Goal: Information Seeking & Learning: Understand process/instructions

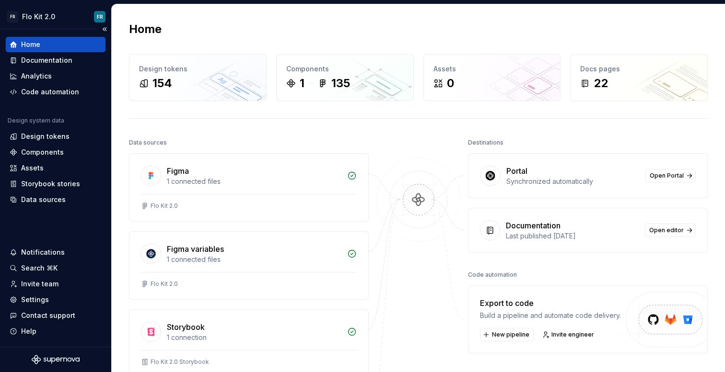
click at [50, 51] on div "Home" at bounding box center [56, 44] width 100 height 15
click at [53, 59] on div "Documentation" at bounding box center [46, 61] width 51 height 10
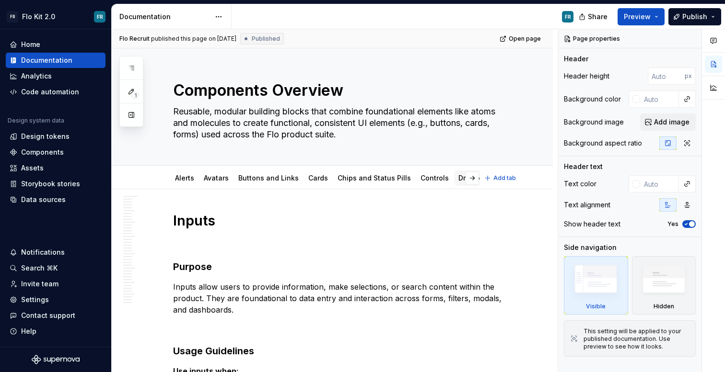
click at [460, 180] on link "Dropdowns and Menus" at bounding box center [497, 178] width 78 height 8
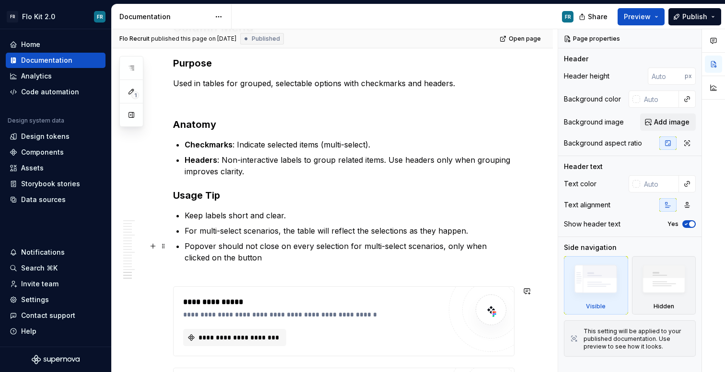
scroll to position [3089, 0]
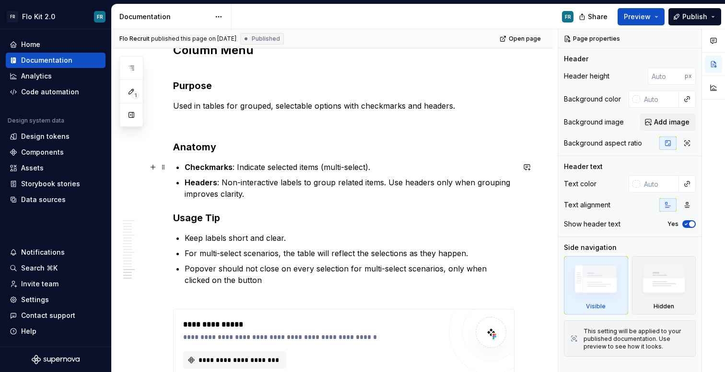
click at [229, 166] on strong "Checkmarks" at bounding box center [208, 167] width 48 height 10
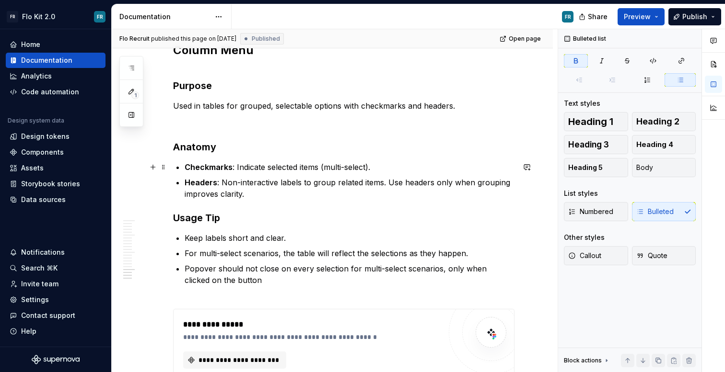
click at [232, 170] on p "Checkmarks : Indicate selected items (multi-select)." at bounding box center [349, 167] width 330 height 12
type textarea "*"
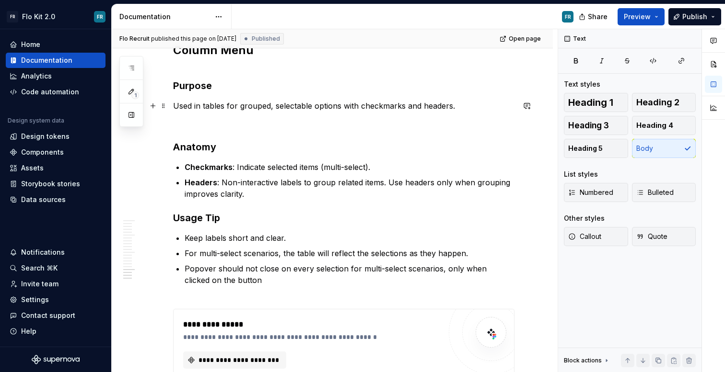
click at [449, 107] on p "Used in tables for grouped, selectable options with checkmarks and headers." at bounding box center [343, 106] width 341 height 12
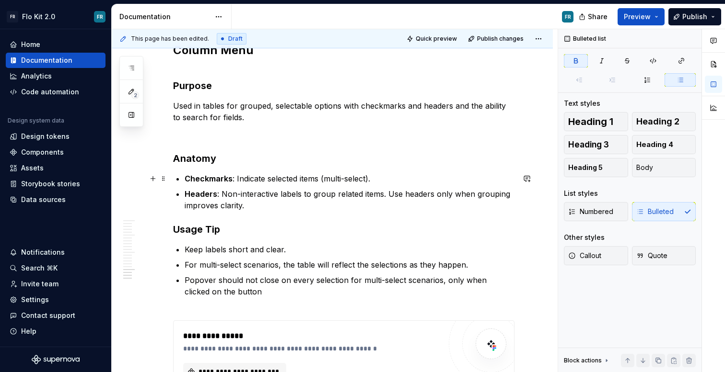
click at [185, 179] on strong "Checkmarks" at bounding box center [208, 179] width 48 height 10
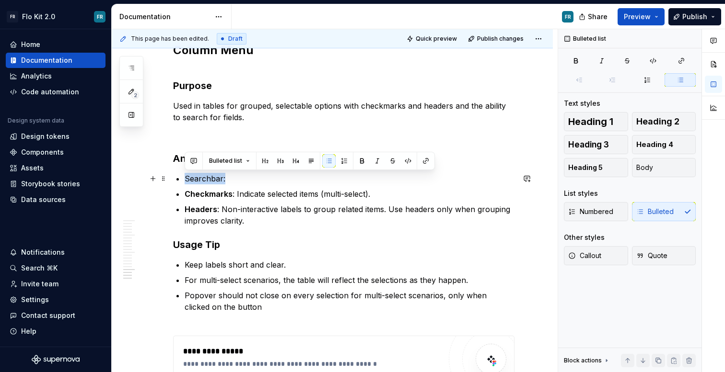
drag, startPoint x: 238, startPoint y: 177, endPoint x: 186, endPoint y: 177, distance: 52.2
click at [186, 177] on p "Searchbar:" at bounding box center [349, 179] width 330 height 12
click at [239, 177] on p "Searchbar:" at bounding box center [349, 179] width 330 height 12
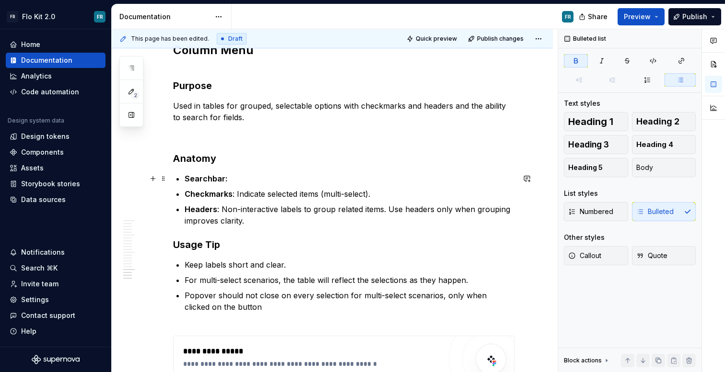
click at [210, 177] on strong "Searchbar:" at bounding box center [205, 179] width 43 height 10
click at [242, 176] on p "Search bar:" at bounding box center [349, 179] width 330 height 12
click at [257, 223] on p "Headers : Non-interactive labels to group related items. Use headers only when …" at bounding box center [349, 215] width 330 height 23
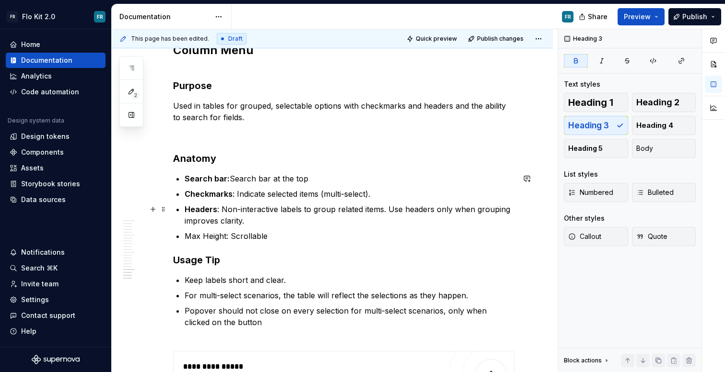
scroll to position [3091, 0]
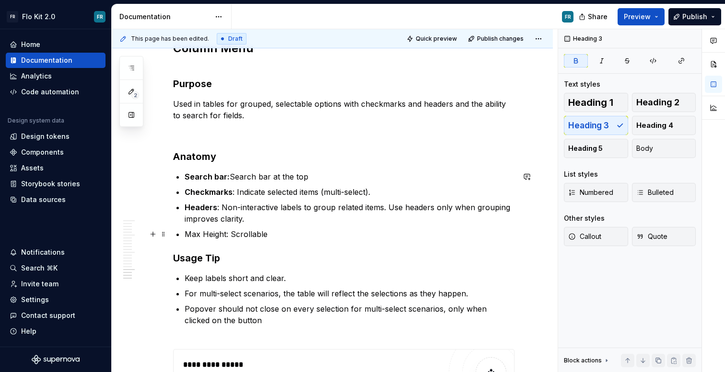
click at [231, 239] on p "Max Height: Scrollable" at bounding box center [349, 235] width 330 height 12
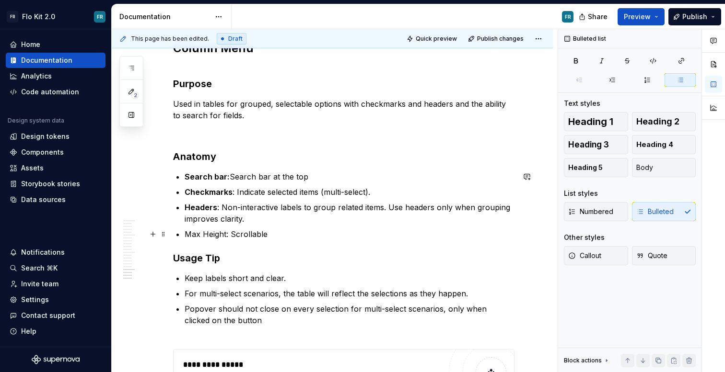
click at [274, 236] on p "Max Height: Scrollable" at bounding box center [349, 235] width 330 height 12
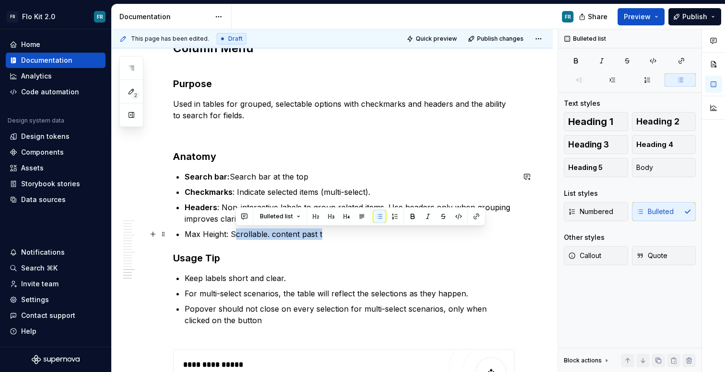
drag, startPoint x: 343, startPoint y: 236, endPoint x: 233, endPoint y: 234, distance: 110.2
click at [233, 234] on p "Max Height: Scrollable. content past t" at bounding box center [349, 235] width 330 height 12
click at [278, 234] on p "Max Height: Scrollable. content past t" at bounding box center [349, 235] width 330 height 12
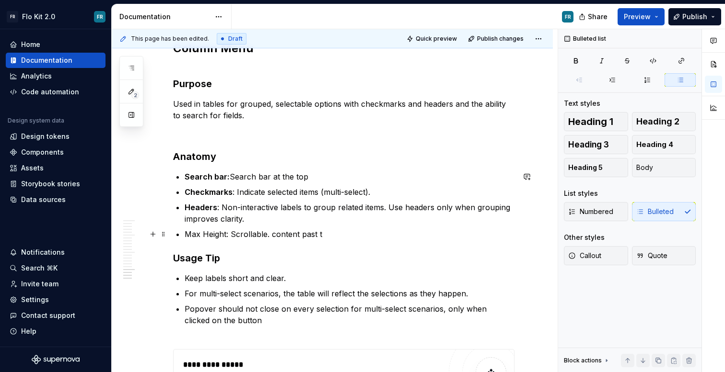
click at [271, 236] on p "Max Height: Scrollable. content past t" at bounding box center [349, 235] width 330 height 12
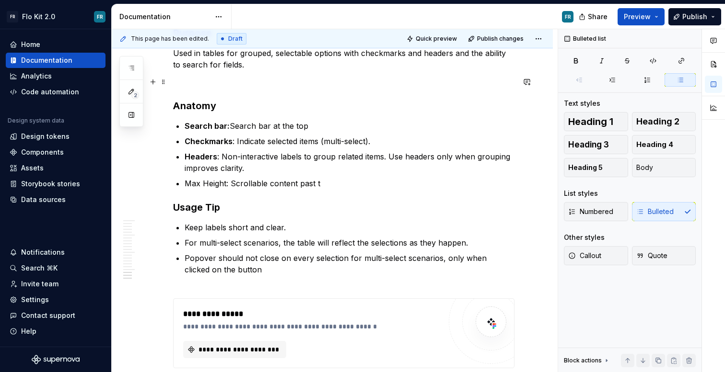
scroll to position [3144, 0]
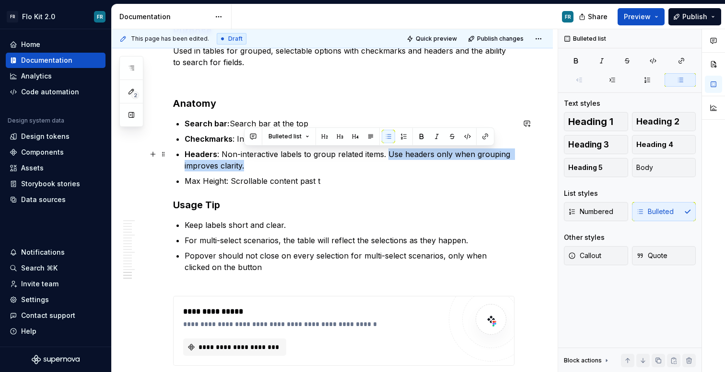
drag, startPoint x: 388, startPoint y: 155, endPoint x: 388, endPoint y: 161, distance: 5.8
click at [388, 161] on p "Headers : Non-interactive labels to group related items. Use headers only when …" at bounding box center [349, 160] width 330 height 23
click at [386, 156] on p "Headers : Non-interactive labels to group related items. Use headers only when …" at bounding box center [349, 160] width 330 height 23
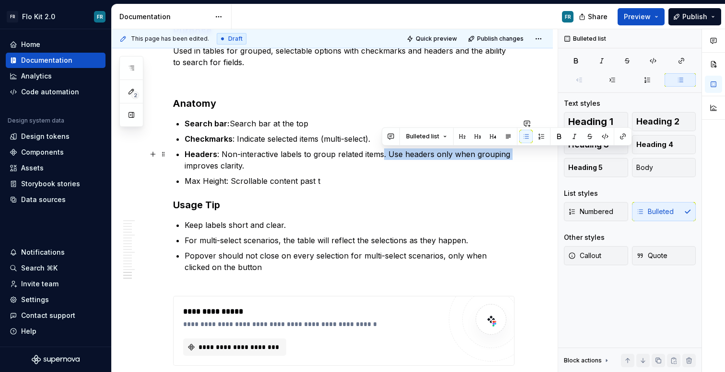
drag, startPoint x: 382, startPoint y: 155, endPoint x: 507, endPoint y: 157, distance: 124.6
click at [507, 157] on p "Headers : Non-interactive labels to group related items. Use headers only when …" at bounding box center [349, 160] width 330 height 23
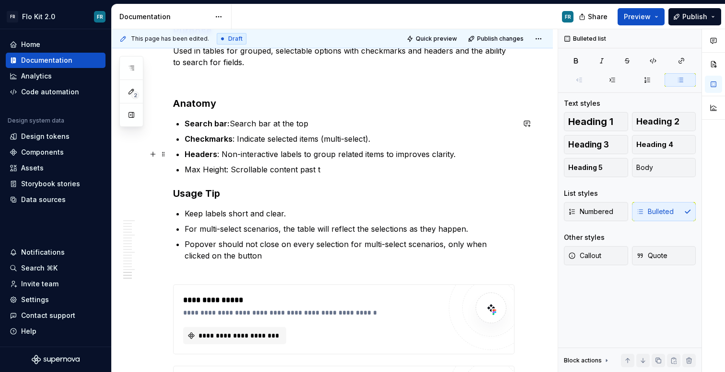
click at [422, 154] on p "Headers : Non-interactive labels to group related items to improves clarity." at bounding box center [349, 155] width 330 height 12
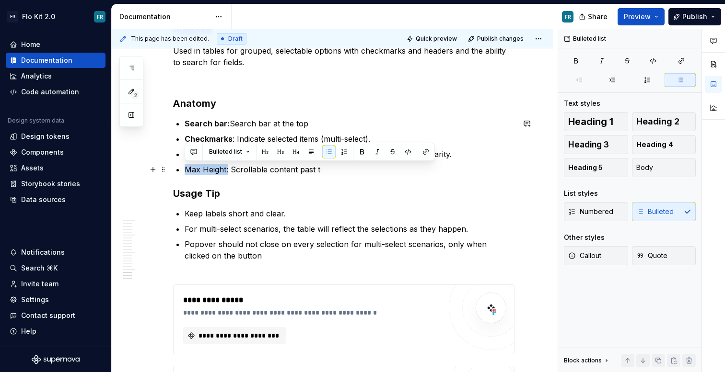
drag, startPoint x: 228, startPoint y: 170, endPoint x: 186, endPoint y: 173, distance: 42.3
click at [186, 173] on p "Max Height: Scrollable content past t" at bounding box center [349, 170] width 330 height 12
click at [321, 173] on p "Max Height: Scrollable content past t" at bounding box center [349, 170] width 330 height 12
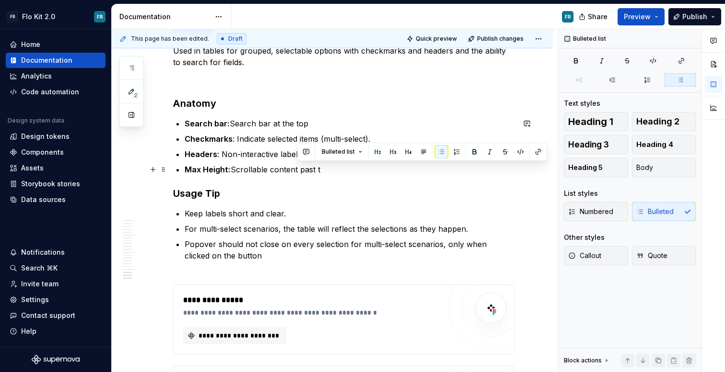
drag, startPoint x: 298, startPoint y: 171, endPoint x: 326, endPoint y: 170, distance: 28.3
click at [326, 170] on p "Max Height: Scrollable content past t" at bounding box center [349, 170] width 330 height 12
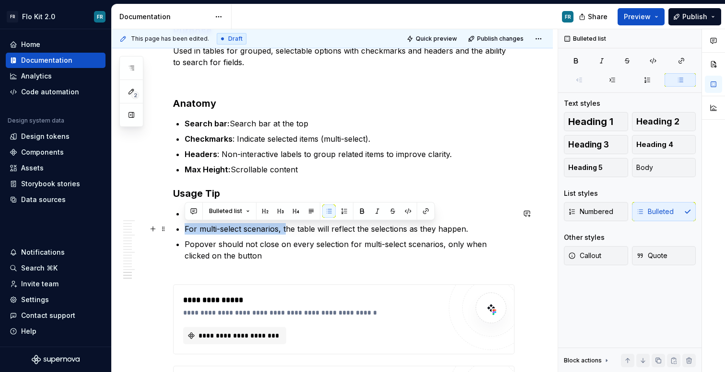
drag, startPoint x: 286, startPoint y: 229, endPoint x: 184, endPoint y: 228, distance: 101.1
click at [184, 228] on p "For multi-select scenarios, the table will reflect the selections as they happe…" at bounding box center [349, 229] width 330 height 12
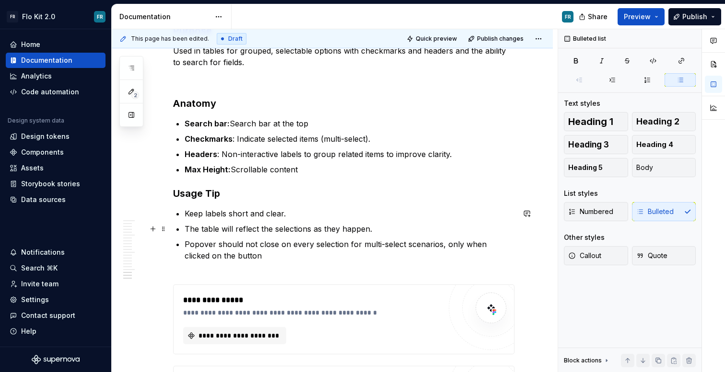
click at [379, 228] on p "The table will reflect the selections as they happen." at bounding box center [349, 229] width 330 height 12
click at [308, 228] on p "The table will reflect the selections as they happen." at bounding box center [349, 229] width 330 height 12
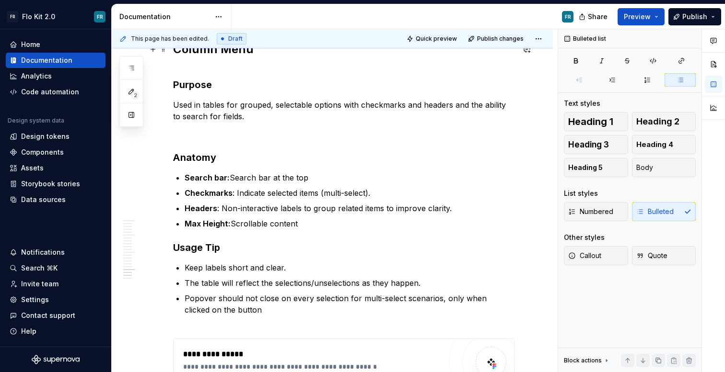
scroll to position [3179, 0]
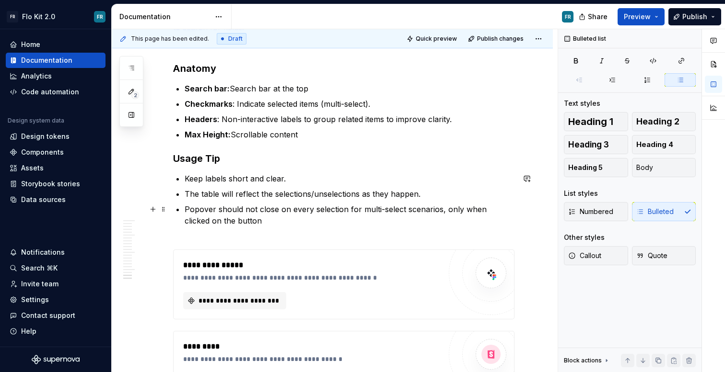
click at [194, 210] on p "Popover should not close on every selection for multi-select scenarios, only wh…" at bounding box center [349, 221] width 330 height 35
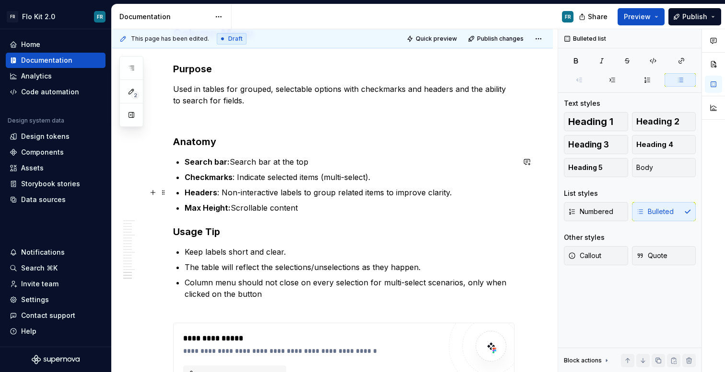
scroll to position [3080, 0]
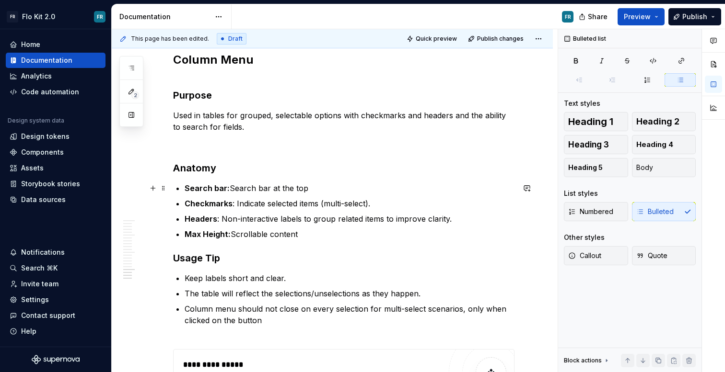
click at [313, 187] on p "Search bar: Search bar at the top" at bounding box center [349, 189] width 330 height 12
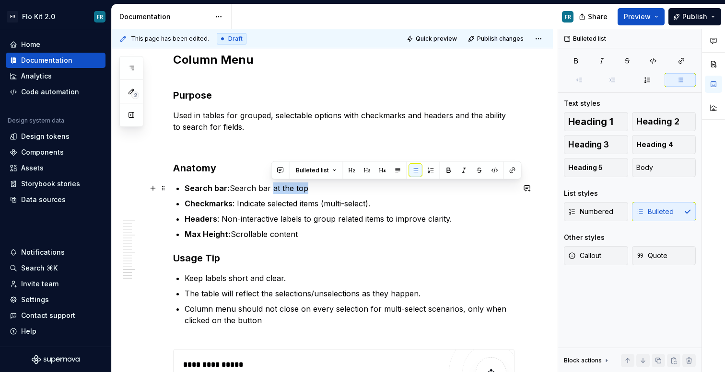
drag, startPoint x: 271, startPoint y: 187, endPoint x: 307, endPoint y: 189, distance: 36.0
click at [307, 189] on p "Search bar: Search bar at the top" at bounding box center [349, 189] width 330 height 12
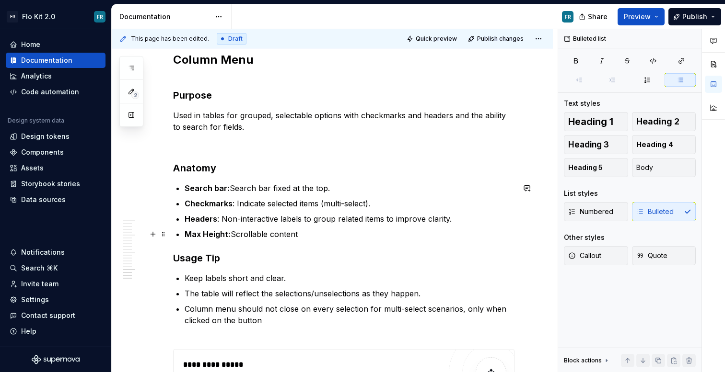
click at [311, 234] on p "Max Height: Scrollable content" at bounding box center [349, 235] width 330 height 12
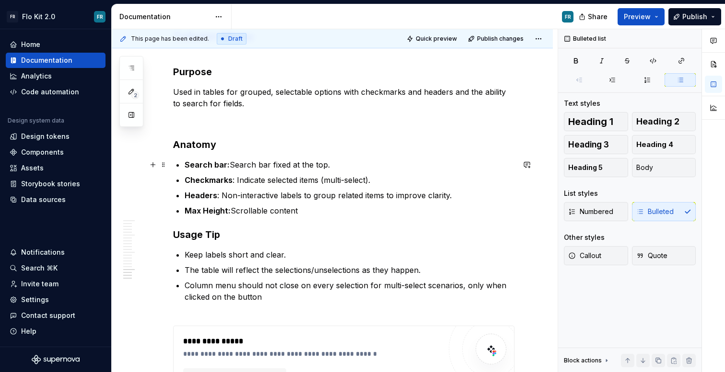
scroll to position [3108, 0]
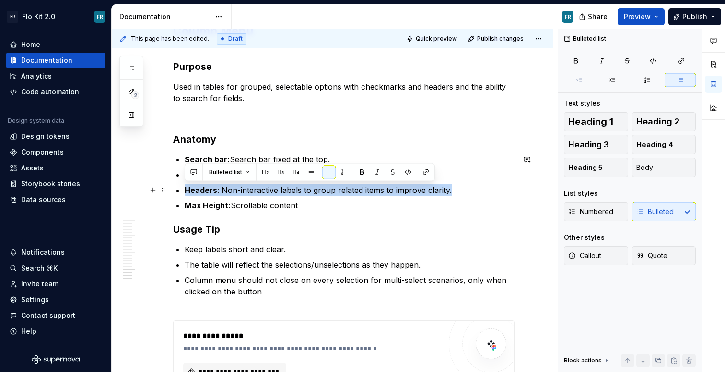
drag, startPoint x: 464, startPoint y: 185, endPoint x: 185, endPoint y: 187, distance: 278.9
click at [185, 187] on p "Headers : Non-interactive labels to group related items to improve clarity." at bounding box center [349, 190] width 330 height 12
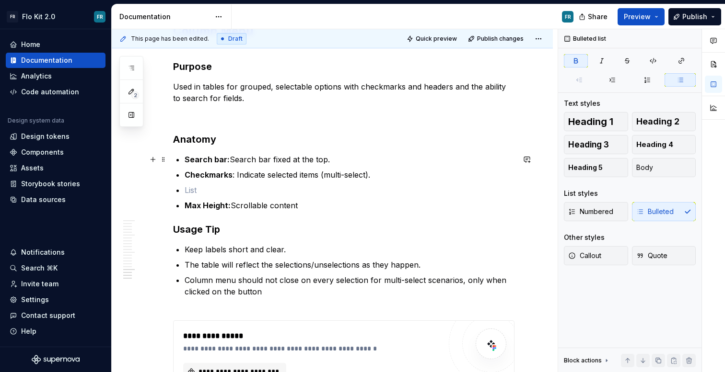
click at [354, 159] on p "Search bar: Search bar fixed at the top." at bounding box center [349, 160] width 330 height 12
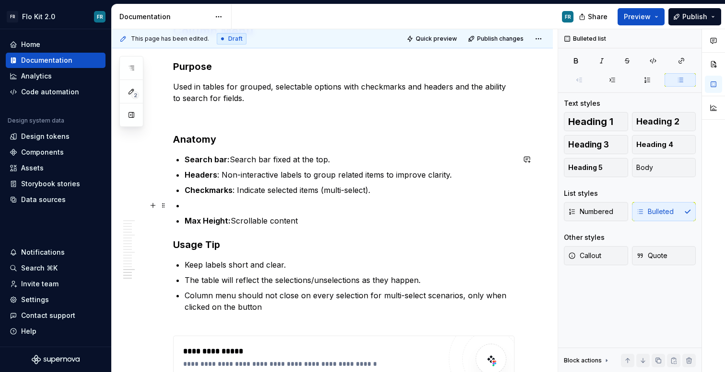
click at [272, 206] on p at bounding box center [349, 206] width 330 height 12
click at [231, 192] on p "Checkmarks : Indicate selected items (multi-select)." at bounding box center [349, 190] width 330 height 12
click at [315, 208] on p at bounding box center [349, 206] width 330 height 12
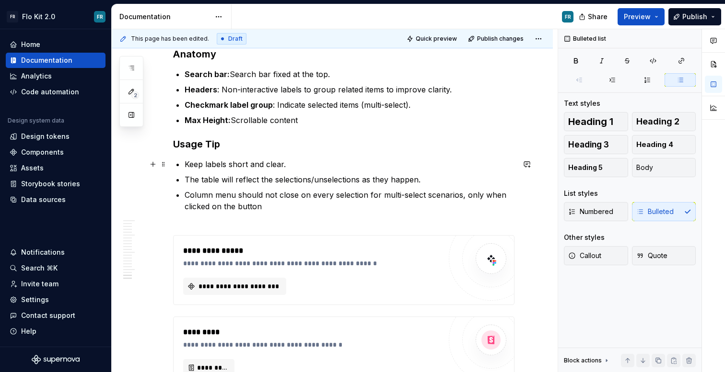
scroll to position [3198, 0]
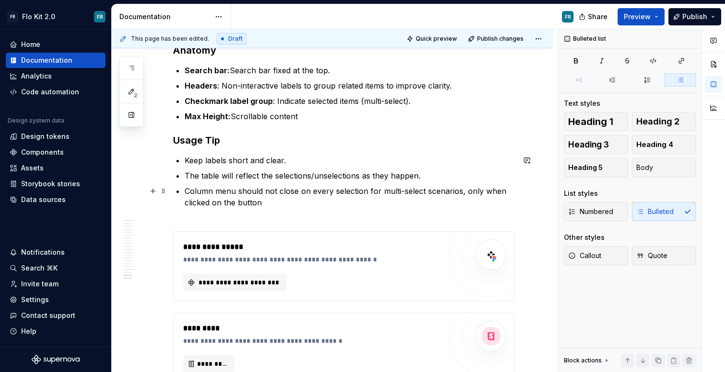
click at [236, 203] on p "Column menu should not close on every selection for multi-select scenarios, onl…" at bounding box center [349, 202] width 330 height 35
click at [305, 202] on p "Column menu should not close on every selection for multi-select scenarios, onl…" at bounding box center [349, 202] width 330 height 35
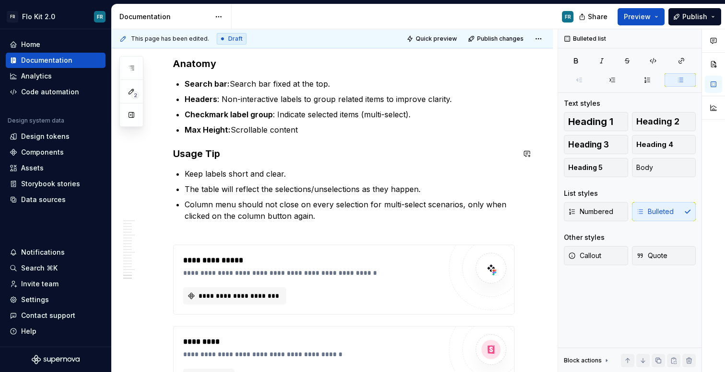
scroll to position [3178, 0]
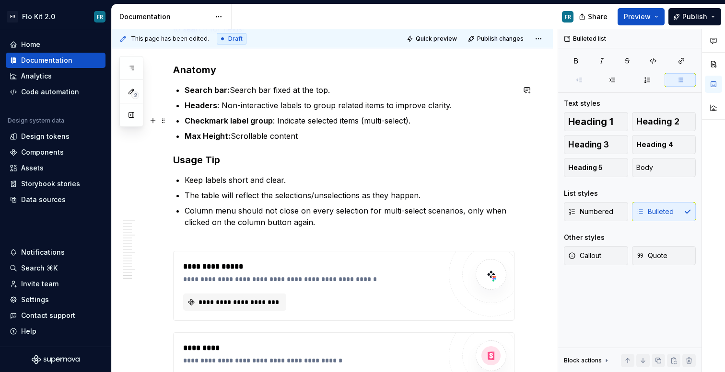
click at [419, 121] on p "Checkmark label group : Indicate selected items (multi-select)." at bounding box center [349, 121] width 330 height 12
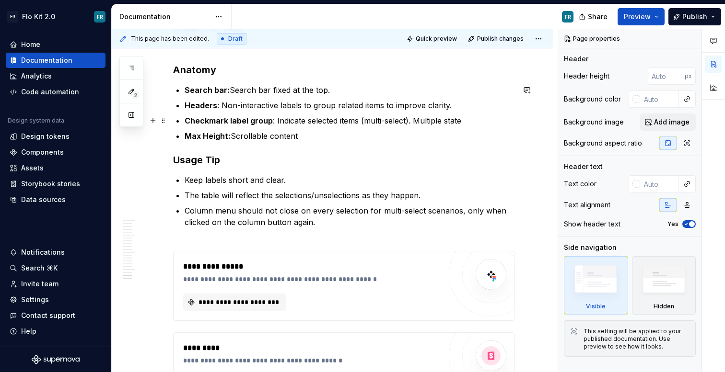
click at [475, 117] on p "Checkmark label group : Indicate selected items (multi-select). Multiple state" at bounding box center [349, 121] width 330 height 12
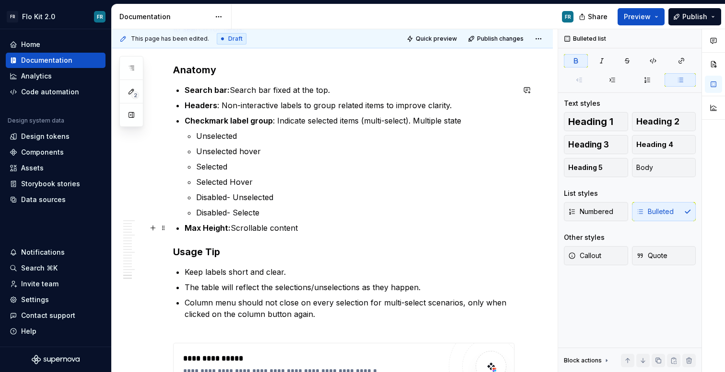
click at [230, 228] on p "Max Height: Scrollable content" at bounding box center [349, 228] width 330 height 12
click at [305, 226] on p "Max Height: Scrollable content" at bounding box center [349, 228] width 330 height 12
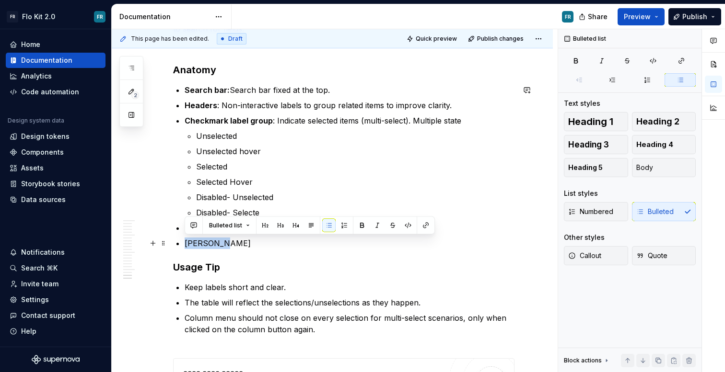
drag, startPoint x: 260, startPoint y: 242, endPoint x: 186, endPoint y: 240, distance: 73.8
click at [186, 240] on p "[PERSON_NAME]" at bounding box center [349, 244] width 330 height 12
click at [237, 245] on p "[PERSON_NAME]" at bounding box center [349, 244] width 330 height 12
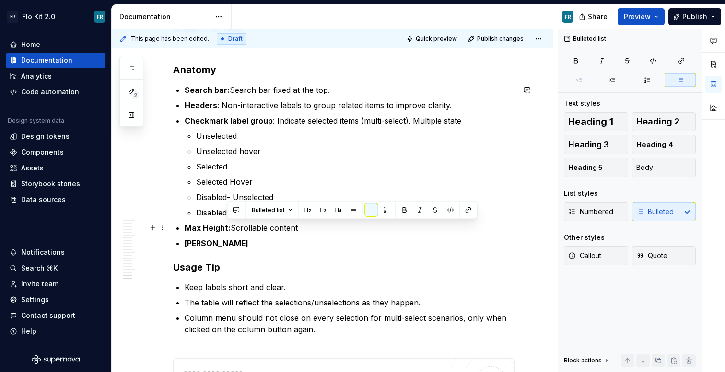
drag, startPoint x: 228, startPoint y: 225, endPoint x: 327, endPoint y: 223, distance: 99.7
click at [327, 223] on p "Max Height: Scrollable content" at bounding box center [349, 228] width 330 height 12
drag, startPoint x: 324, startPoint y: 227, endPoint x: 228, endPoint y: 226, distance: 96.3
click at [228, 226] on p "Max Height: Scrollable content" at bounding box center [349, 228] width 330 height 12
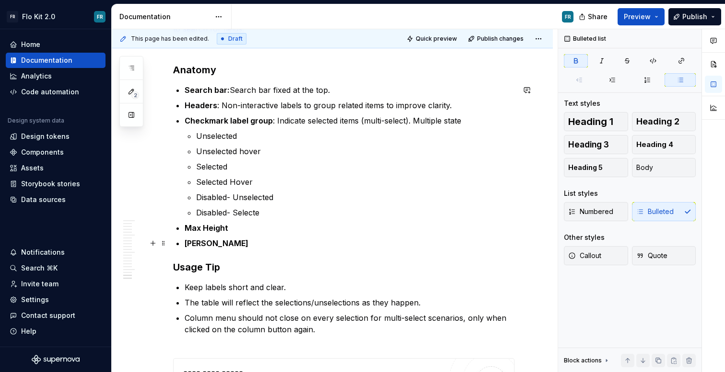
click at [247, 243] on p "[PERSON_NAME]" at bounding box center [349, 244] width 330 height 12
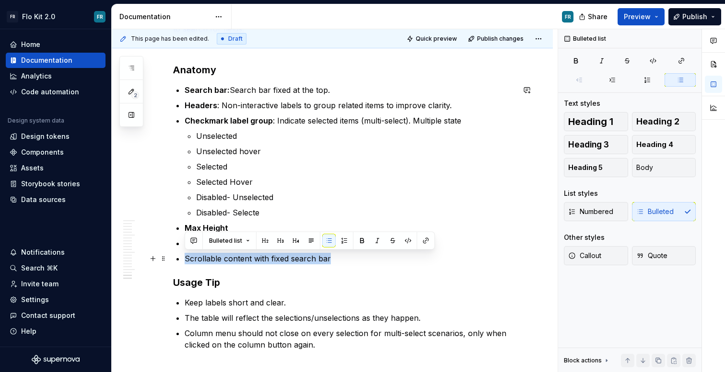
drag, startPoint x: 369, startPoint y: 258, endPoint x: 185, endPoint y: 260, distance: 183.5
click at [185, 260] on p "Scrollable content with fixed search bar" at bounding box center [349, 259] width 330 height 12
drag, startPoint x: 356, startPoint y: 257, endPoint x: 185, endPoint y: 262, distance: 171.1
click at [185, 262] on p "Scrollable content with fixed search bar" at bounding box center [349, 259] width 330 height 12
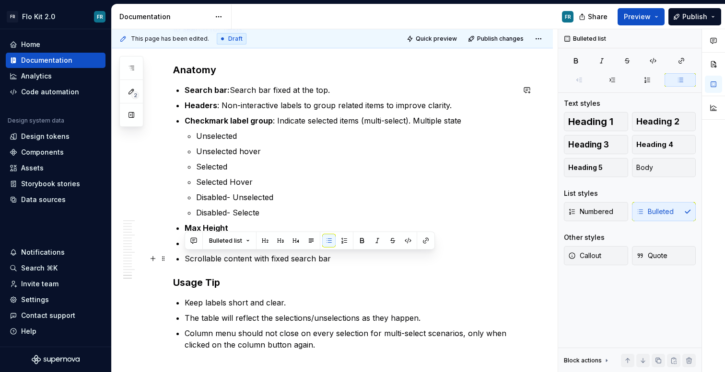
click at [388, 255] on p "Scrollable content with fixed search bar" at bounding box center [349, 259] width 330 height 12
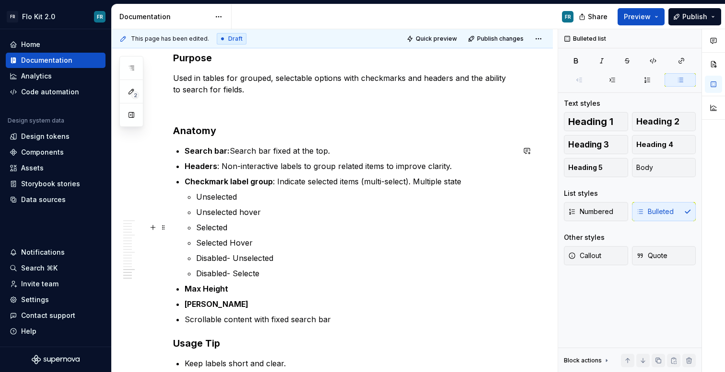
scroll to position [3141, 0]
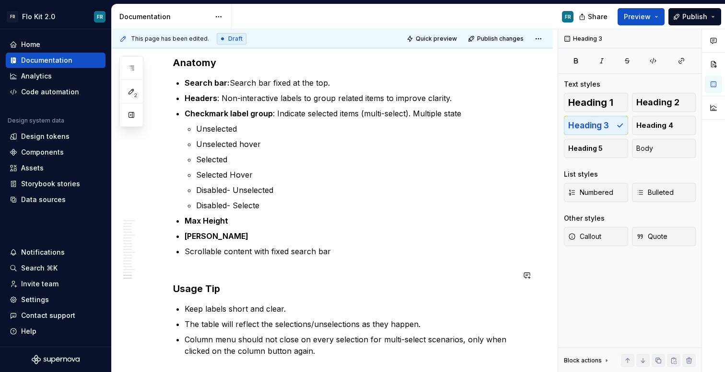
scroll to position [3205, 0]
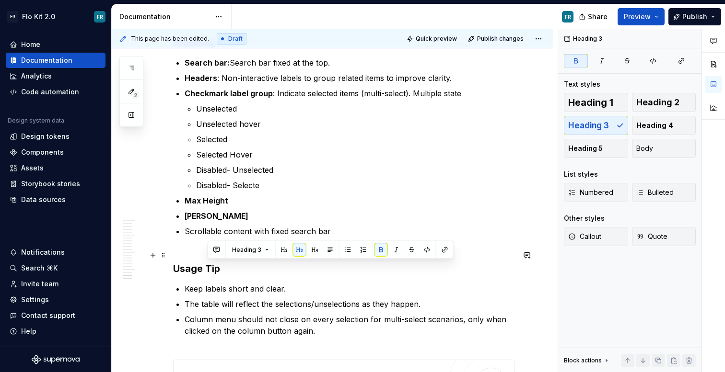
drag, startPoint x: 250, startPoint y: 273, endPoint x: 206, endPoint y: 272, distance: 44.1
click at [206, 272] on h3 "Usage Tip" at bounding box center [343, 262] width 341 height 27
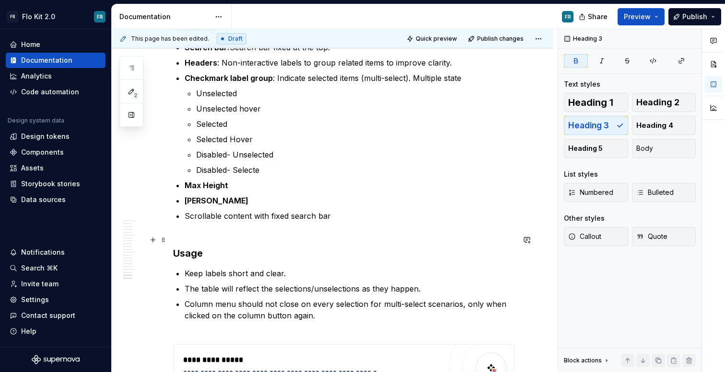
scroll to position [3221, 0]
click at [339, 310] on p "Column menu should not close on every selection for multi-select scenarios, onl…" at bounding box center [349, 315] width 330 height 35
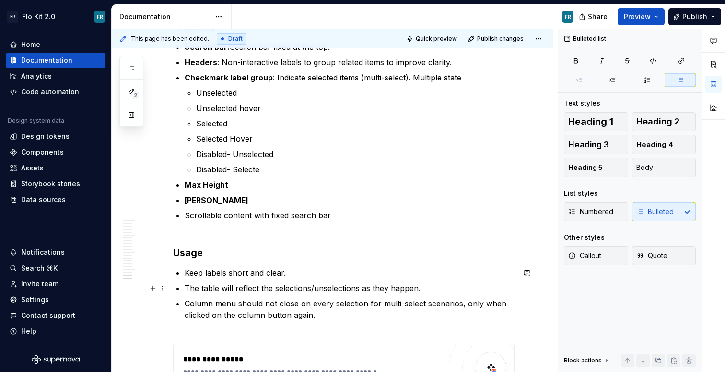
click at [446, 285] on p "The table will reflect the selections/unselections as they happen." at bounding box center [349, 289] width 330 height 12
click at [356, 321] on p "Column menu should not close on every selection for multi-select scenarios, onl…" at bounding box center [349, 315] width 330 height 35
click at [305, 276] on p "Keep labels short and clear." at bounding box center [349, 273] width 330 height 12
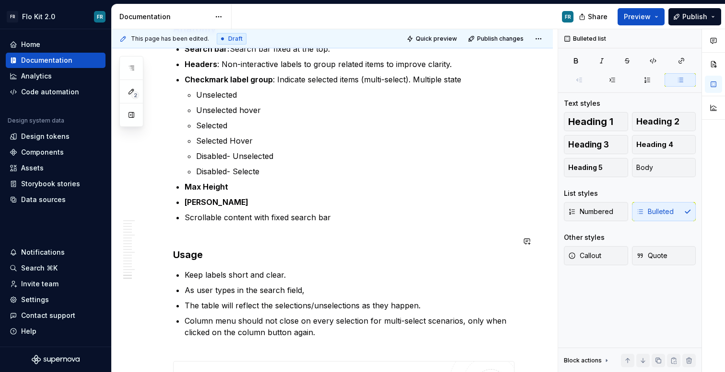
scroll to position [3217, 0]
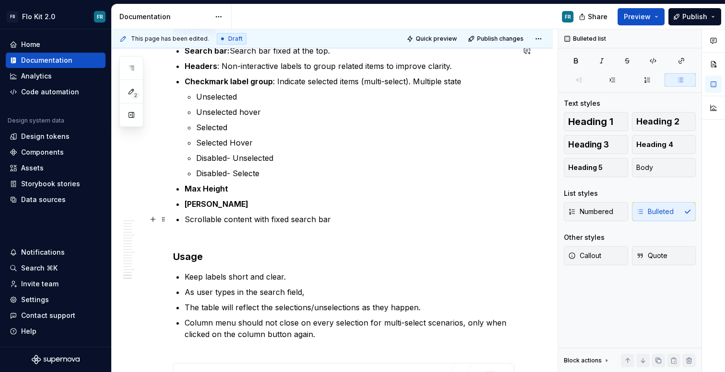
click at [321, 221] on p "Scrollable content with fixed search bar" at bounding box center [349, 220] width 330 height 12
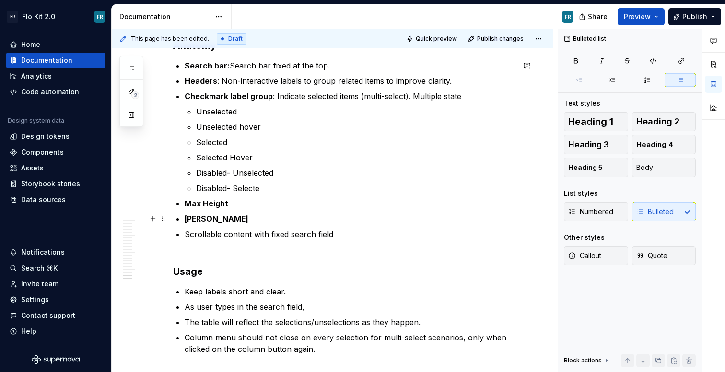
scroll to position [3202, 0]
click at [265, 67] on p "Search bar: Search bar fixed at the top." at bounding box center [349, 66] width 330 height 12
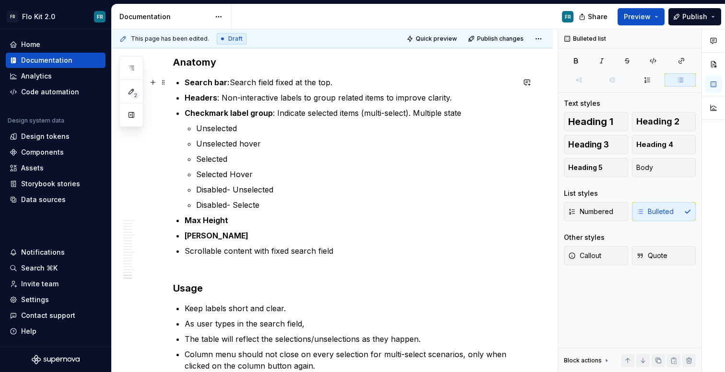
click at [222, 82] on strong "Search bar:" at bounding box center [206, 83] width 45 height 10
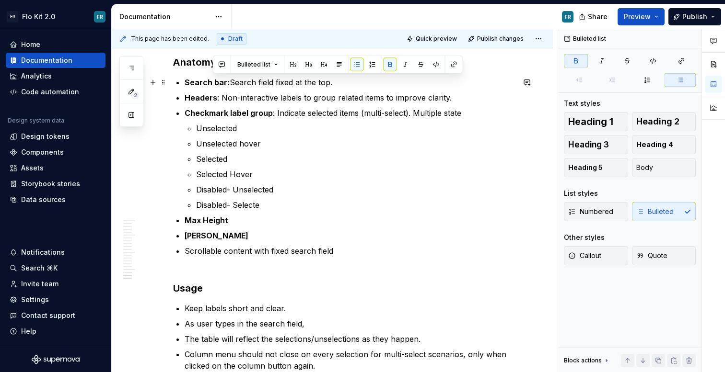
click at [222, 82] on strong "Search bar:" at bounding box center [206, 83] width 45 height 10
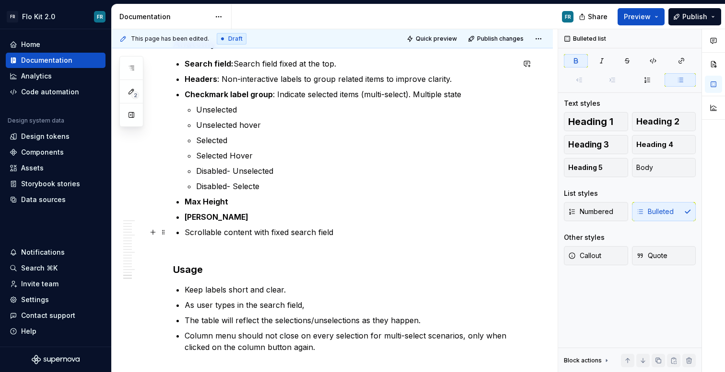
scroll to position [3220, 0]
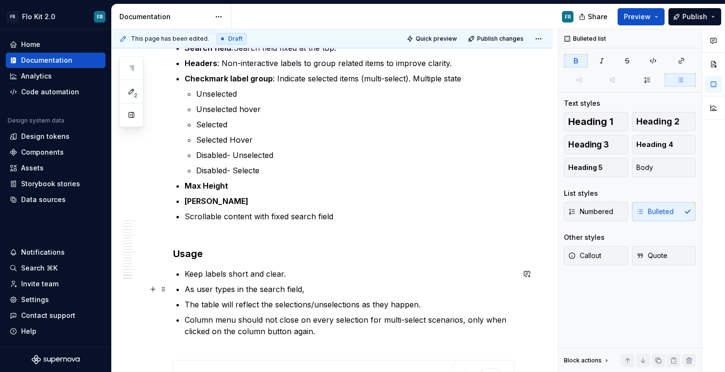
click at [334, 285] on p "As user types in the search field," at bounding box center [349, 290] width 330 height 12
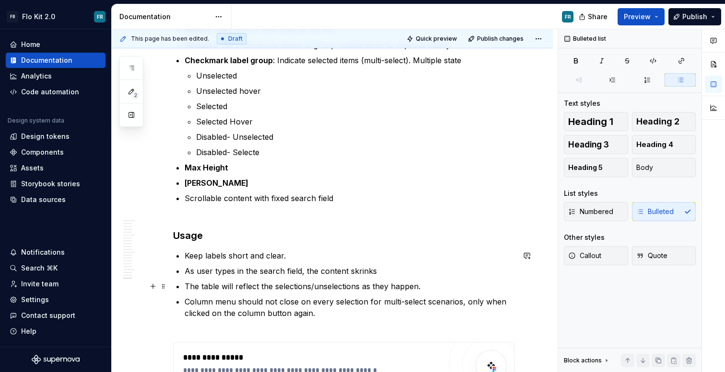
scroll to position [3251, 0]
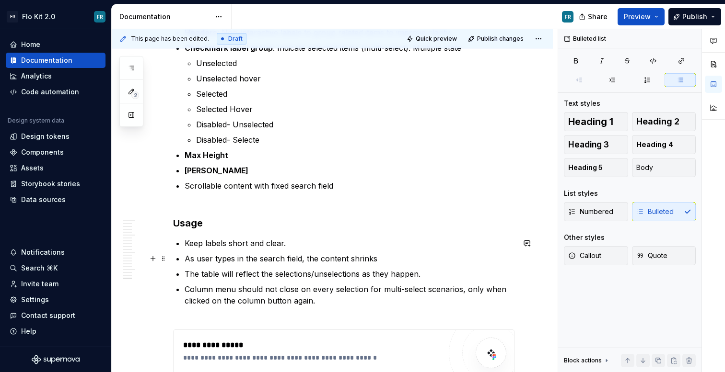
click at [392, 257] on p "As user types in the search field, the content shrinks" at bounding box center [349, 259] width 330 height 12
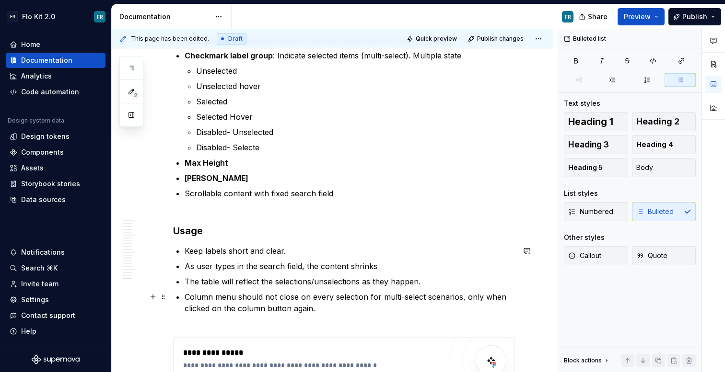
scroll to position [3239, 0]
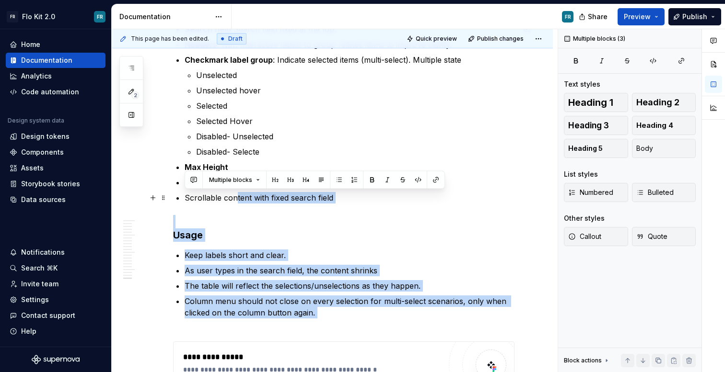
drag, startPoint x: 368, startPoint y: 320, endPoint x: 236, endPoint y: 200, distance: 178.1
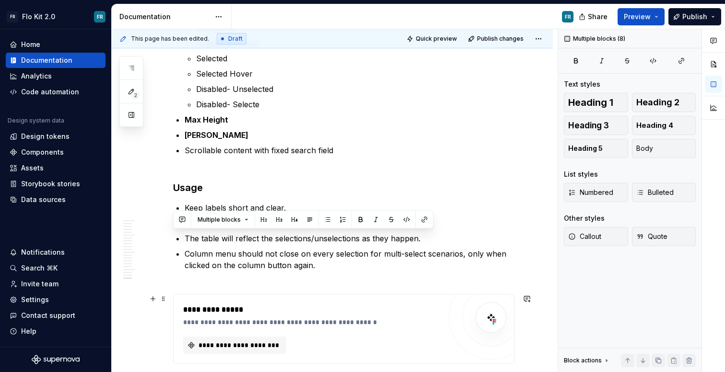
scroll to position [3426, 0]
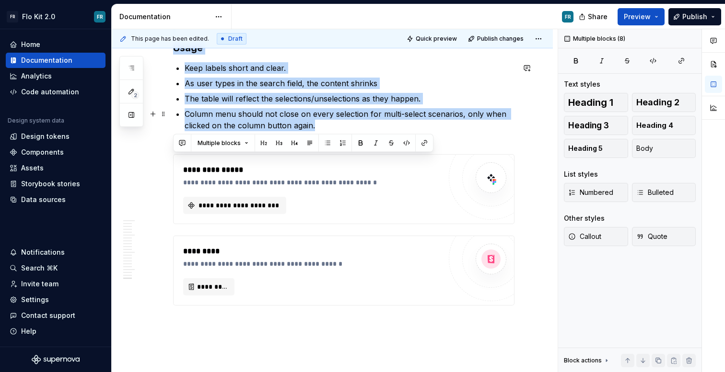
drag, startPoint x: 173, startPoint y: 58, endPoint x: 322, endPoint y: 129, distance: 165.3
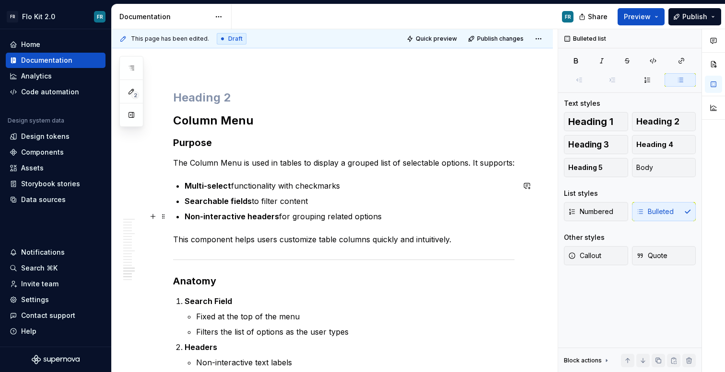
scroll to position [2952, 0]
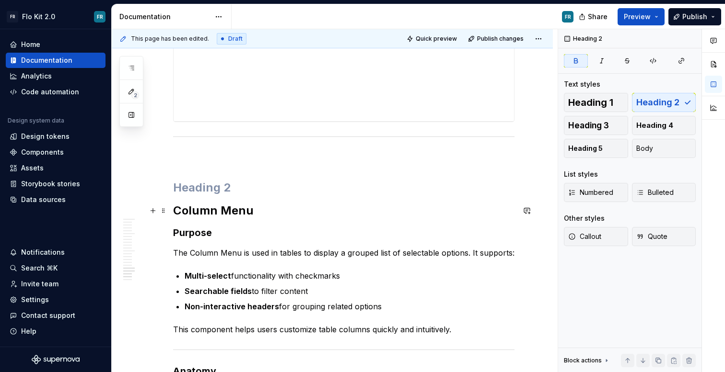
click at [211, 212] on strong "Column Menu" at bounding box center [213, 211] width 81 height 14
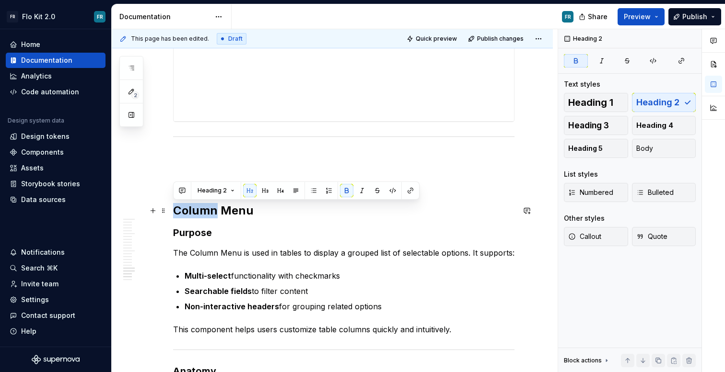
click at [211, 212] on strong "Column Menu" at bounding box center [213, 211] width 81 height 14
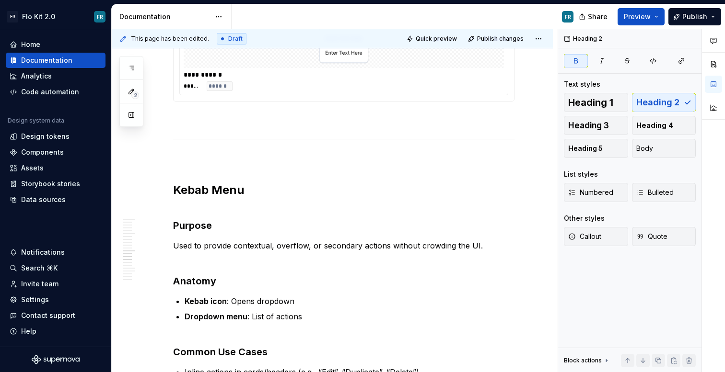
scroll to position [2147, 0]
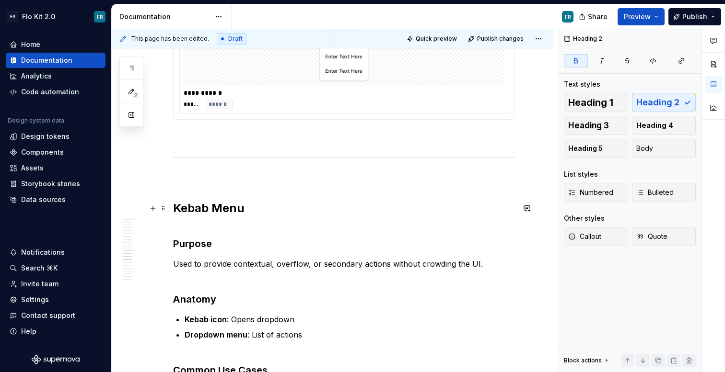
click at [219, 208] on h2 "Kebab Menu" at bounding box center [343, 208] width 341 height 15
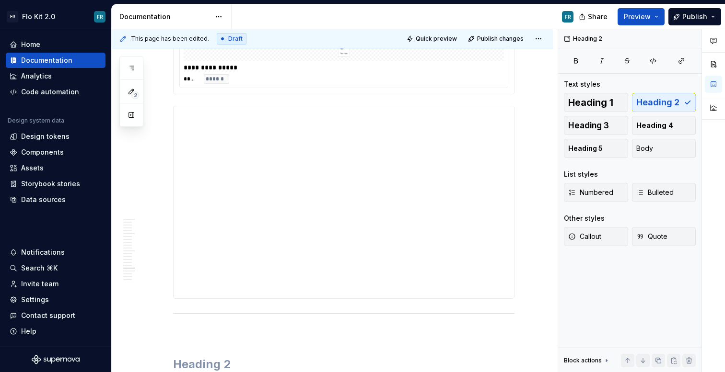
scroll to position [2964, 0]
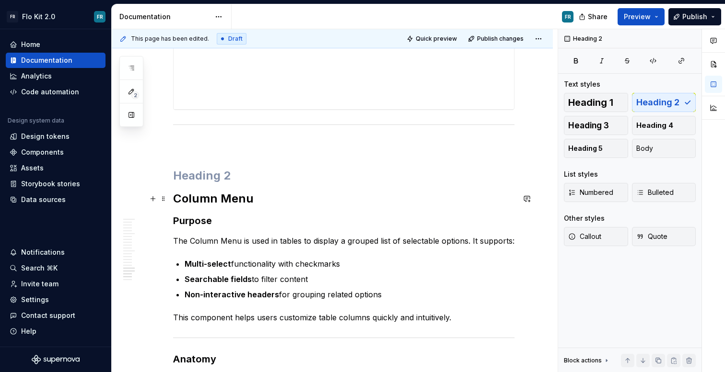
click at [224, 194] on strong "Column Menu" at bounding box center [213, 199] width 81 height 14
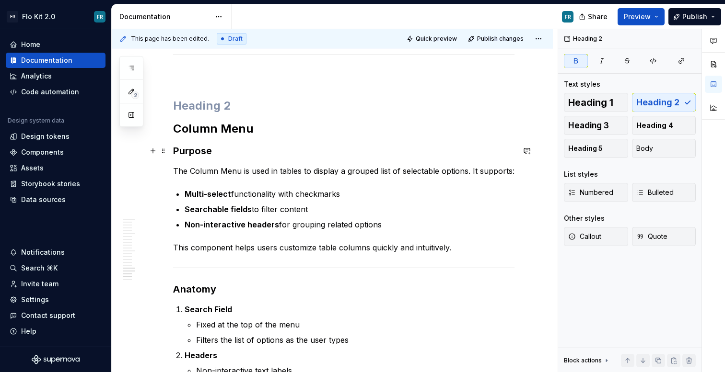
scroll to position [3049, 0]
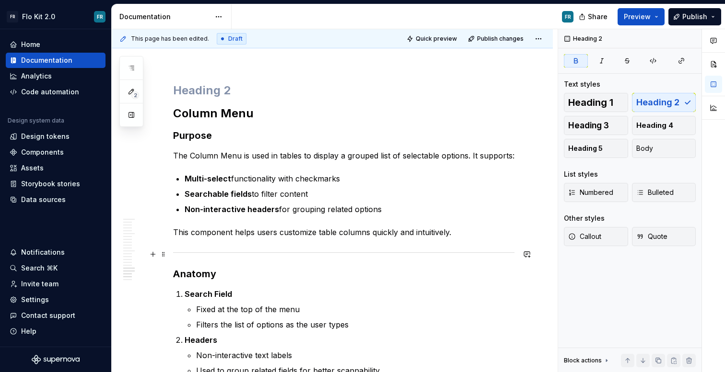
click at [265, 255] on div at bounding box center [343, 253] width 341 height 6
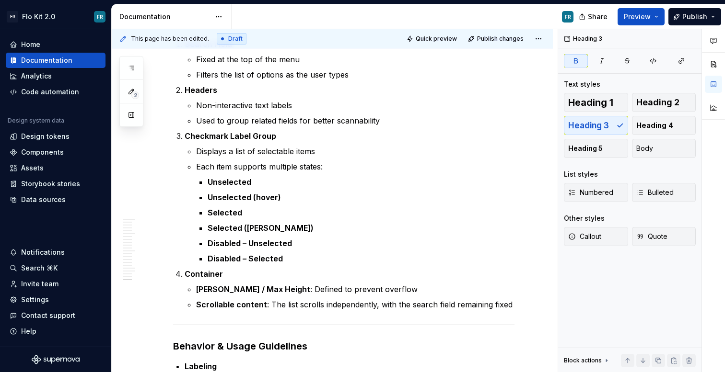
scroll to position [3363, 0]
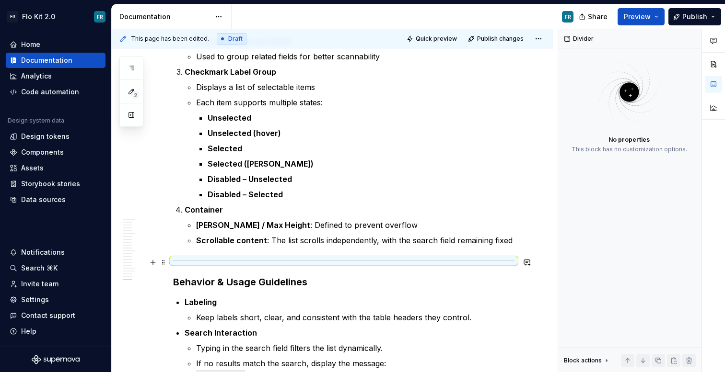
click at [292, 258] on div at bounding box center [343, 261] width 341 height 6
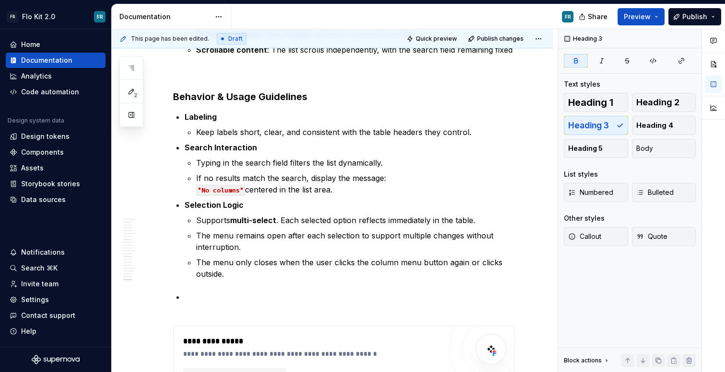
scroll to position [3555, 0]
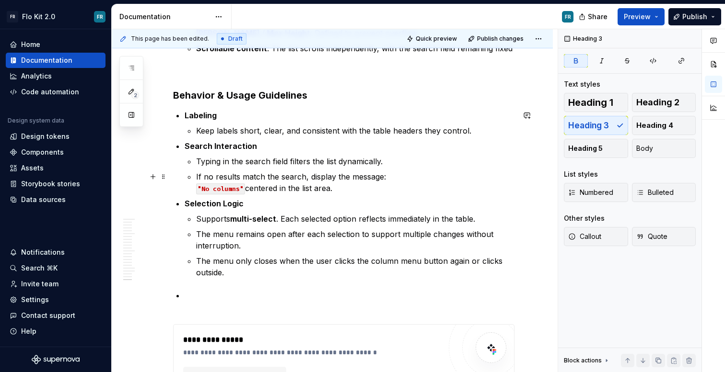
click at [239, 187] on code ""No columns"" at bounding box center [220, 189] width 49 height 11
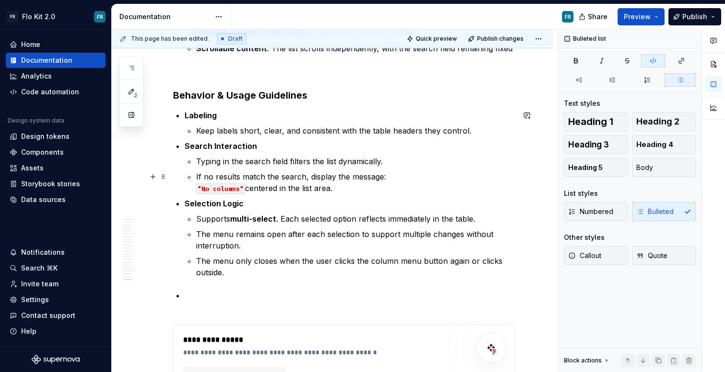
click at [239, 187] on code ""No columns"" at bounding box center [220, 189] width 49 height 11
click at [281, 209] on li "Selection Logic Supports multi-select . Each selected option reflects immediate…" at bounding box center [349, 238] width 330 height 81
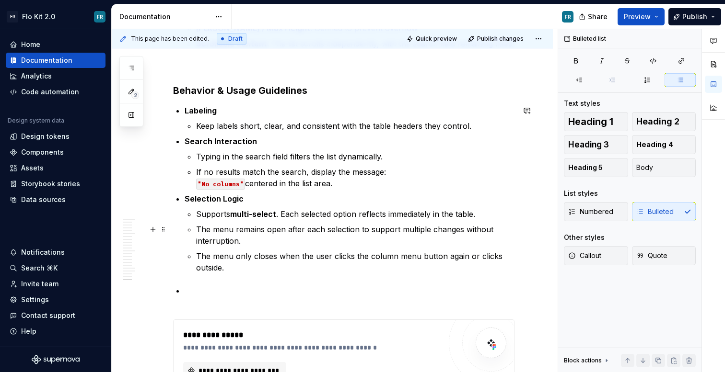
scroll to position [3569, 0]
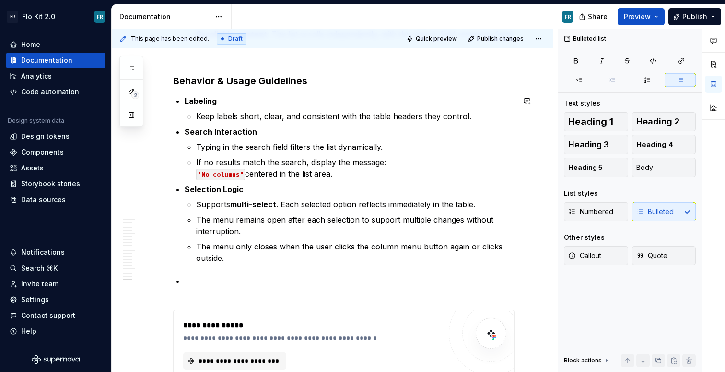
click at [237, 276] on p at bounding box center [349, 287] width 330 height 23
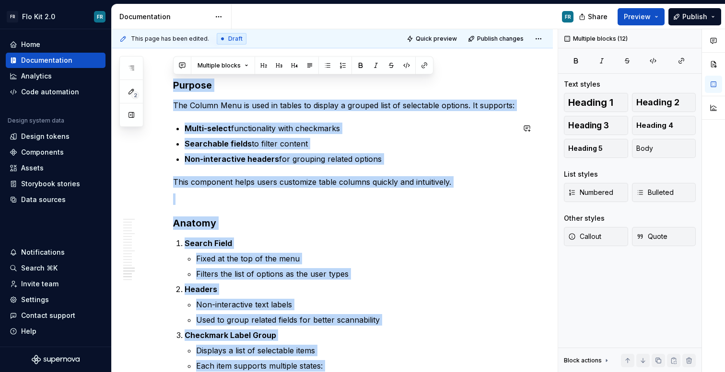
scroll to position [3054, 0]
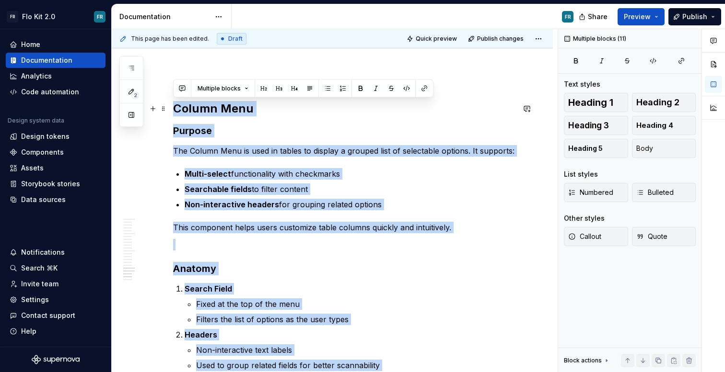
drag, startPoint x: 250, startPoint y: 260, endPoint x: 169, endPoint y: 113, distance: 167.5
copy div "Loremi Dolo Sitamet Con Adipis Elit se doei te incidi ut laboree d magnaal enim…"
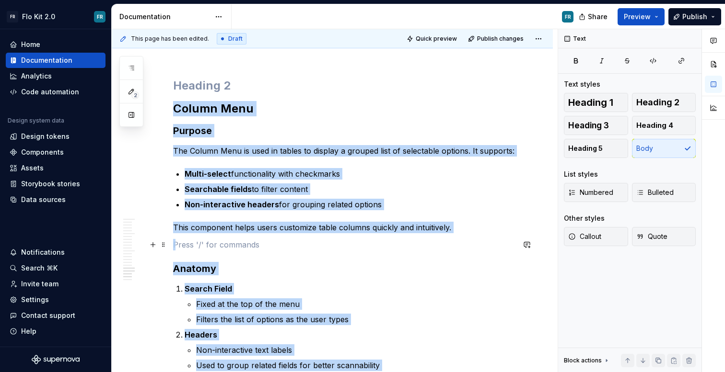
click at [345, 239] on p at bounding box center [343, 245] width 341 height 12
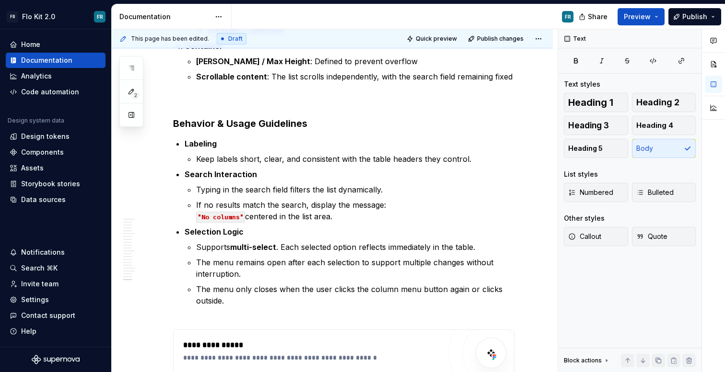
scroll to position [3537, 0]
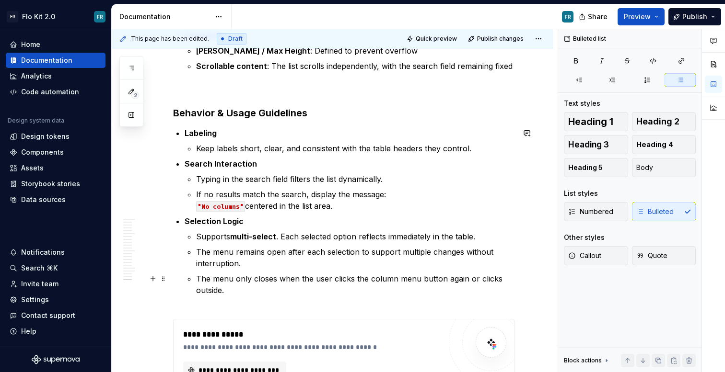
click at [283, 290] on p "The menu only closes when the user clicks the column menu button again or click…" at bounding box center [355, 290] width 318 height 35
click at [187, 135] on strong "Labeling" at bounding box center [200, 133] width 32 height 10
click at [185, 134] on strong "Labeling" at bounding box center [200, 133] width 32 height 10
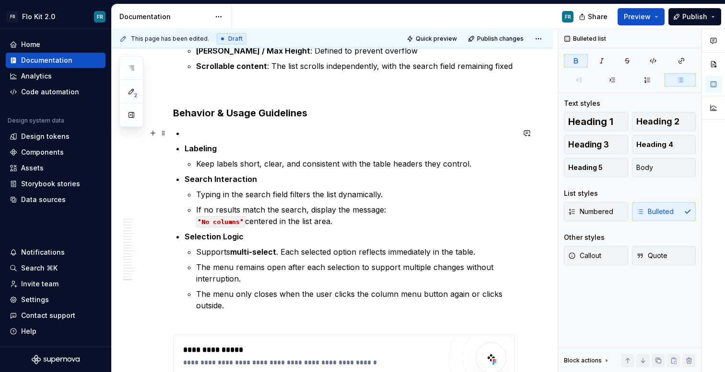
click at [196, 132] on p at bounding box center [349, 133] width 330 height 12
click at [388, 133] on p "When user clicks Column Menu Button, the button becomes "Active”" at bounding box center [349, 133] width 330 height 12
click at [435, 134] on p "When user clicks Column Menu Button, the button becomes "Active”" at bounding box center [349, 133] width 330 height 12
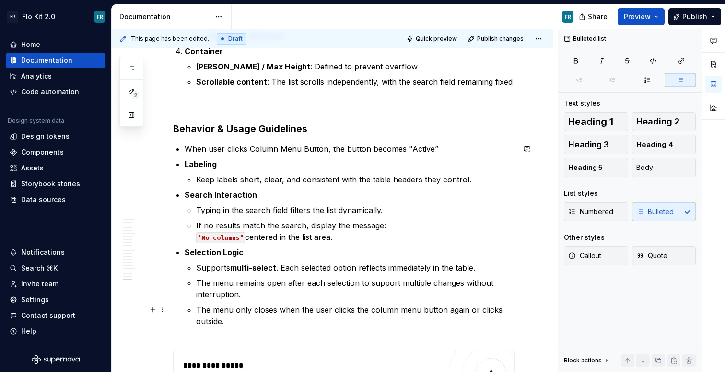
scroll to position [3521, 0]
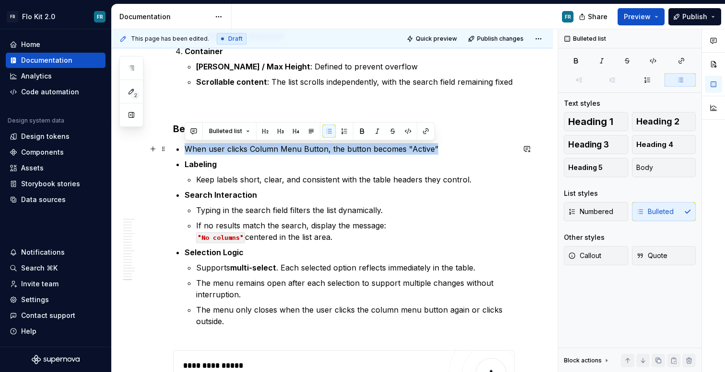
drag, startPoint x: 441, startPoint y: 151, endPoint x: 184, endPoint y: 143, distance: 257.4
click at [184, 143] on p "When user clicks Column Menu Button, the button becomes "Active”" at bounding box center [349, 149] width 330 height 12
copy p "When user clicks Column Menu Button, the button becomes "Active”"
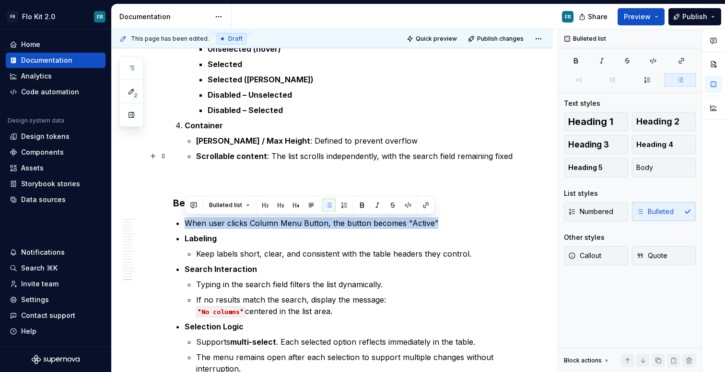
scroll to position [3445, 0]
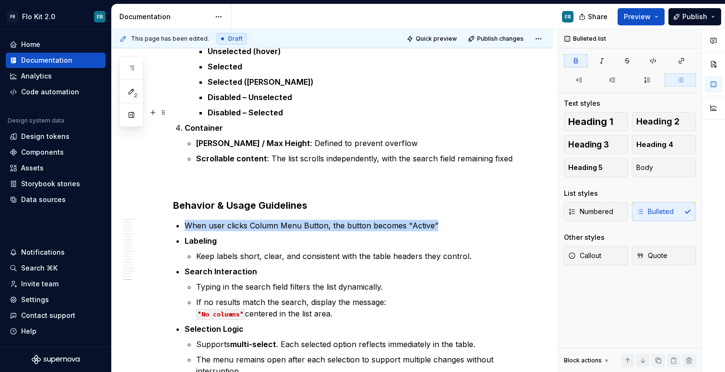
click at [308, 113] on p "Disabled – Selected" at bounding box center [360, 113] width 307 height 12
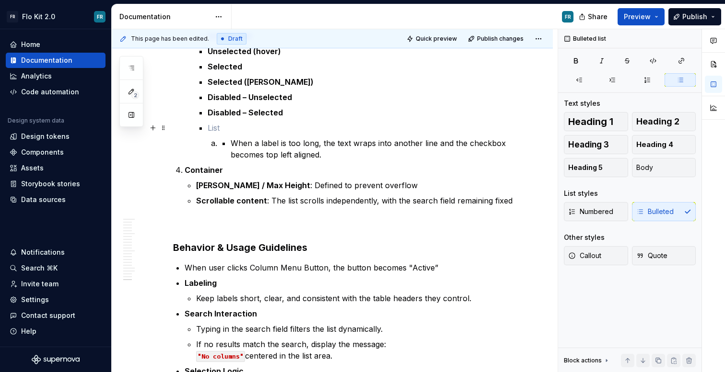
click at [279, 124] on p at bounding box center [360, 128] width 307 height 12
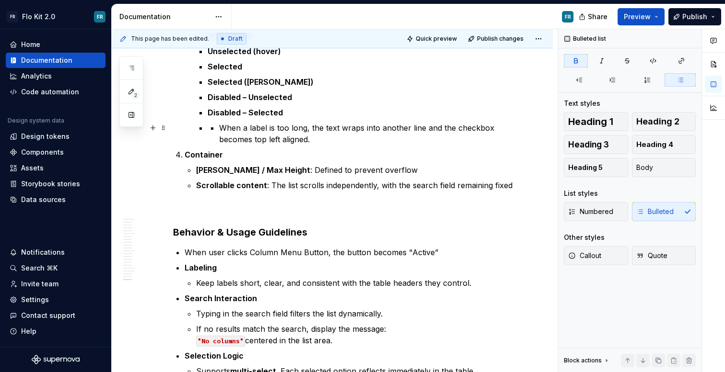
click at [216, 130] on li "When a label is too long, the text wraps into another line and the checkbox bec…" at bounding box center [360, 133] width 307 height 23
click at [219, 127] on li "When a label is too long, the text wraps into another line and the checkbox bec…" at bounding box center [366, 133] width 295 height 23
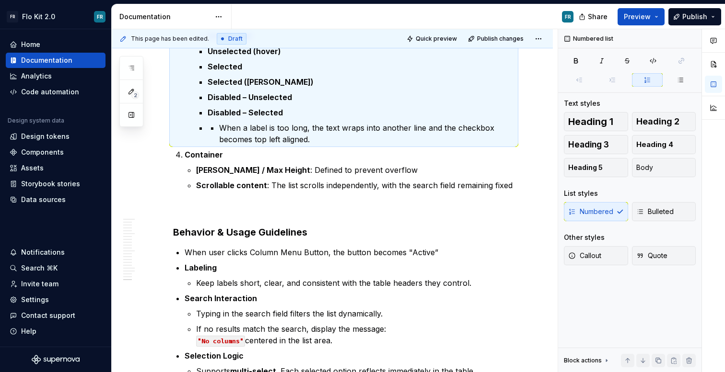
scroll to position [3400, 0]
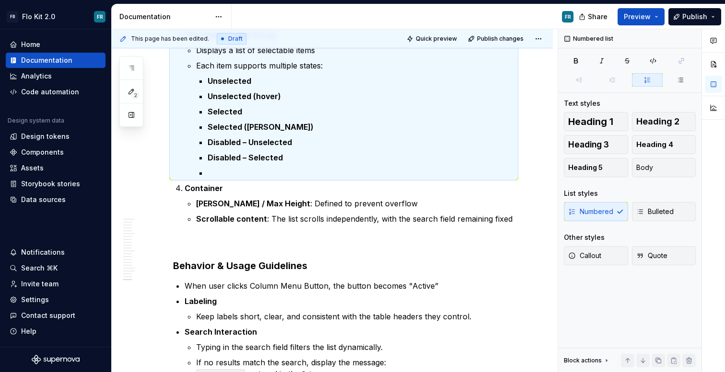
click at [219, 171] on p at bounding box center [360, 173] width 307 height 12
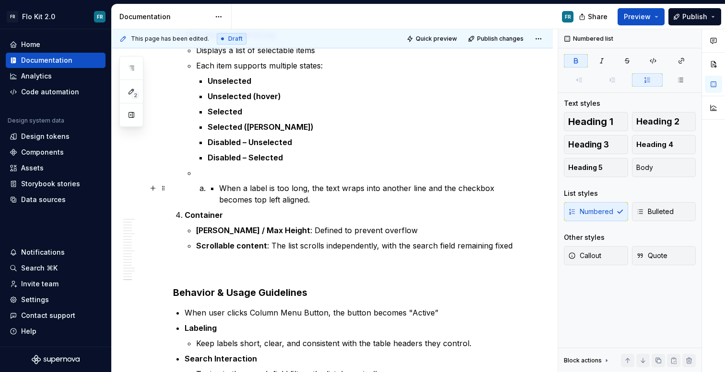
click at [219, 184] on li "When a label is too long, the text wraps into another line and the checkbox bec…" at bounding box center [366, 194] width 295 height 23
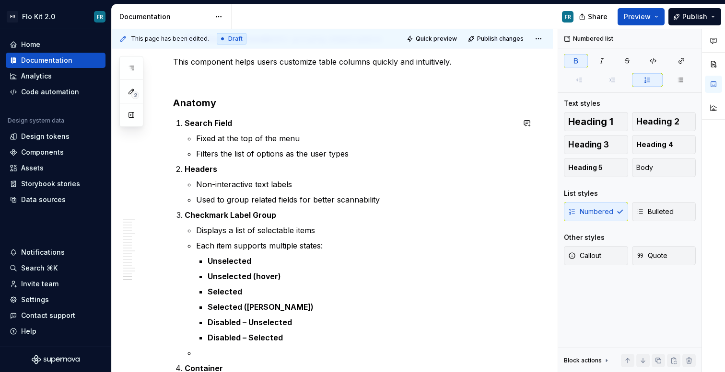
scroll to position [3373, 0]
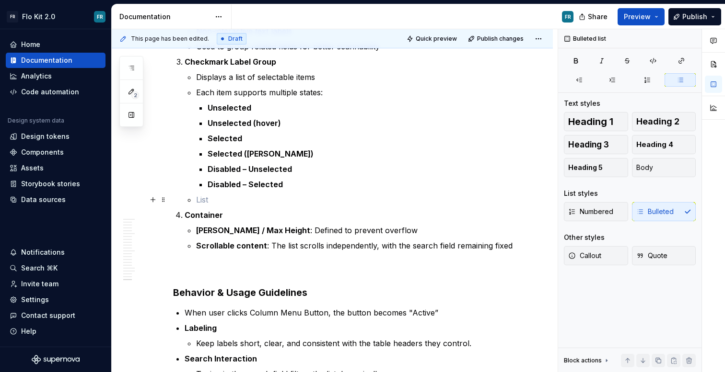
click at [219, 195] on p at bounding box center [355, 200] width 318 height 12
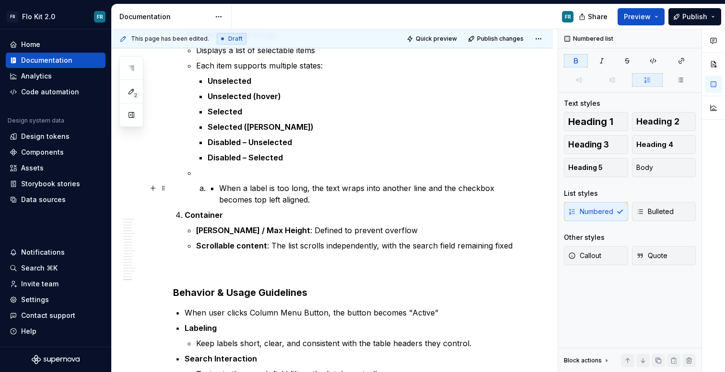
click at [217, 189] on li "When a label is too long, the text wraps into another line and the checkbox bec…" at bounding box center [360, 194] width 307 height 23
click at [600, 207] on div "Numbered Bulleted" at bounding box center [630, 211] width 132 height 19
click at [646, 170] on span "Body" at bounding box center [644, 168] width 17 height 10
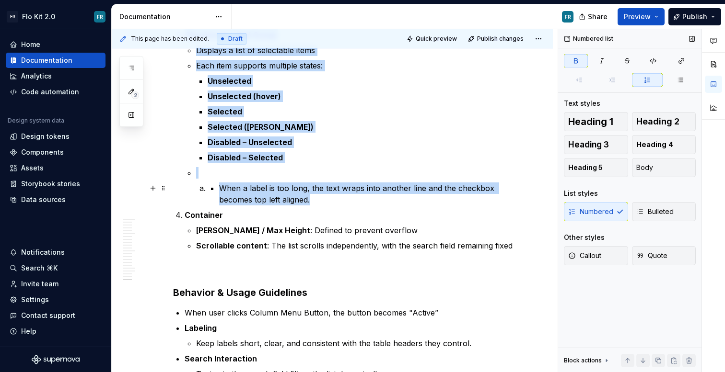
click at [247, 188] on li "When a label is too long, the text wraps into another line and the checkbox bec…" at bounding box center [366, 194] width 295 height 23
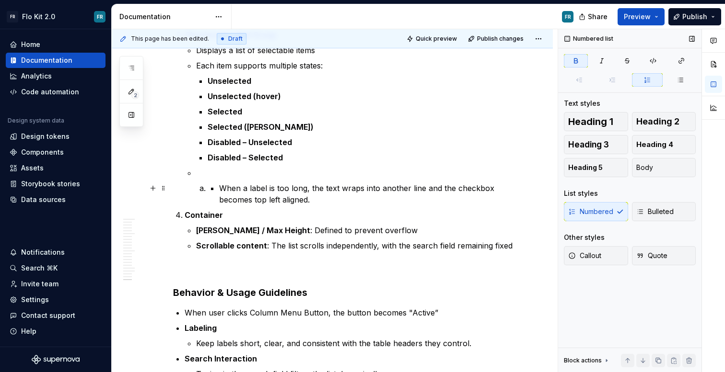
click at [249, 187] on li "When a label is too long, the text wraps into another line and the checkbox bec…" at bounding box center [366, 194] width 295 height 23
click at [262, 214] on p "Container" at bounding box center [349, 215] width 330 height 12
click at [238, 177] on p at bounding box center [355, 173] width 318 height 12
click at [349, 212] on p "Container" at bounding box center [349, 215] width 330 height 12
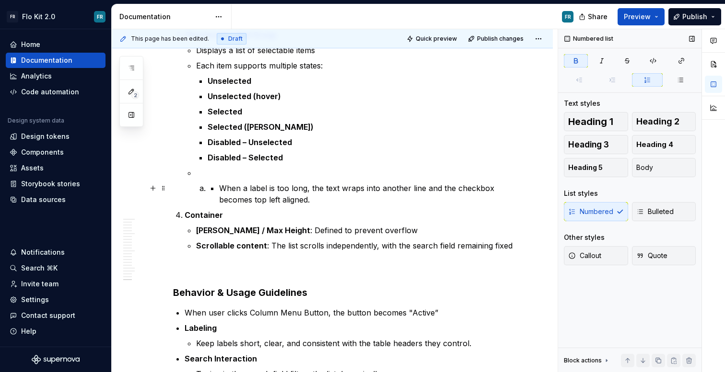
drag, startPoint x: 325, startPoint y: 196, endPoint x: 221, endPoint y: 191, distance: 104.6
click at [221, 191] on li "When a label is too long, the text wraps into another line and the checkbox bec…" at bounding box center [366, 194] width 295 height 23
drag, startPoint x: 221, startPoint y: 189, endPoint x: 309, endPoint y: 204, distance: 89.5
click at [309, 204] on li "When a label is too long, the text wraps into another line and the checkbox bec…" at bounding box center [366, 194] width 295 height 23
click at [319, 201] on li "When a label is too long, the text wraps into another line and the checkbox bec…" at bounding box center [366, 194] width 295 height 23
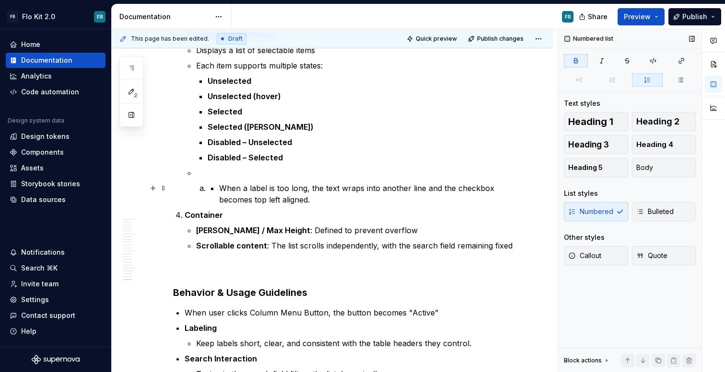
click at [319, 201] on li "When a label is too long, the text wraps into another line and the checkbox bec…" at bounding box center [366, 194] width 295 height 23
click at [312, 198] on li "When a label is too long, the text wraps into another line and the checkbox bec…" at bounding box center [366, 194] width 295 height 23
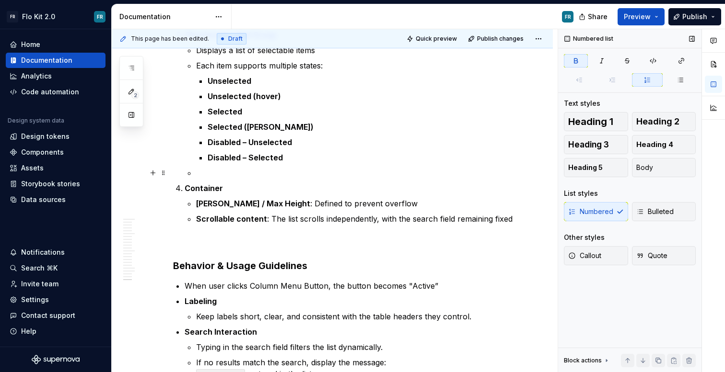
click at [286, 178] on p at bounding box center [355, 173] width 318 height 12
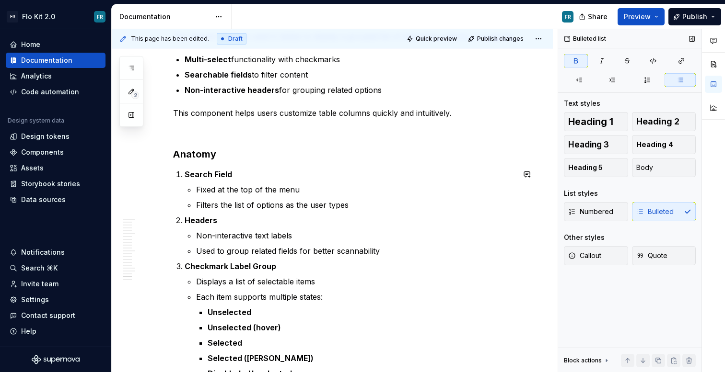
scroll to position [3058, 0]
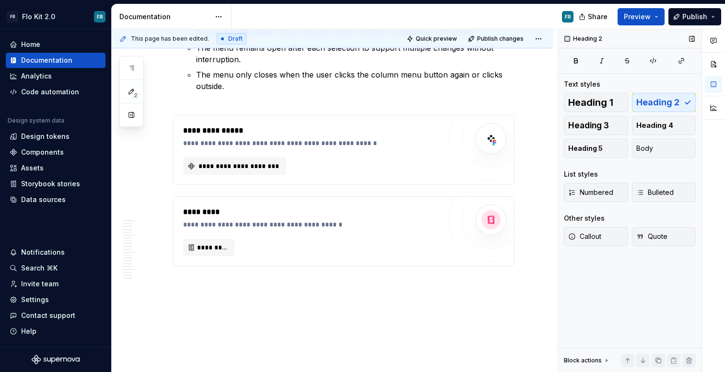
scroll to position [3754, 0]
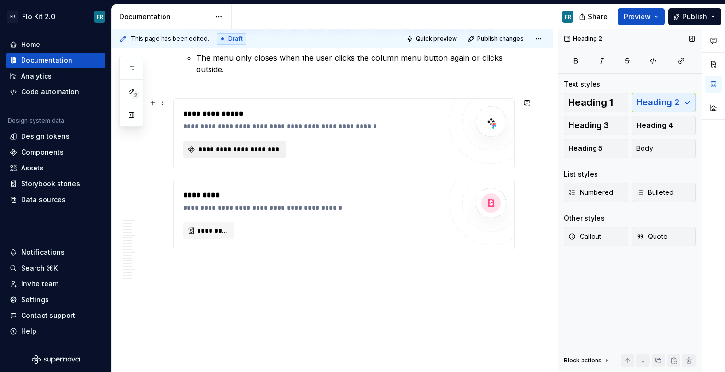
click at [278, 148] on span "**********" at bounding box center [238, 150] width 83 height 10
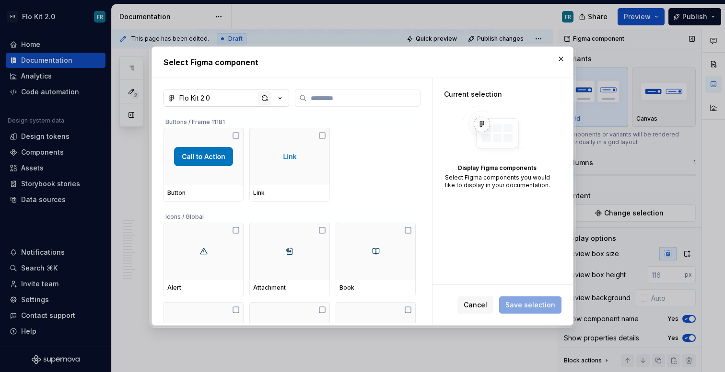
click at [262, 96] on div "button" at bounding box center [264, 98] width 13 height 13
type textarea "*"
click at [339, 104] on label at bounding box center [358, 98] width 126 height 17
click at [339, 103] on input "search" at bounding box center [363, 98] width 113 height 10
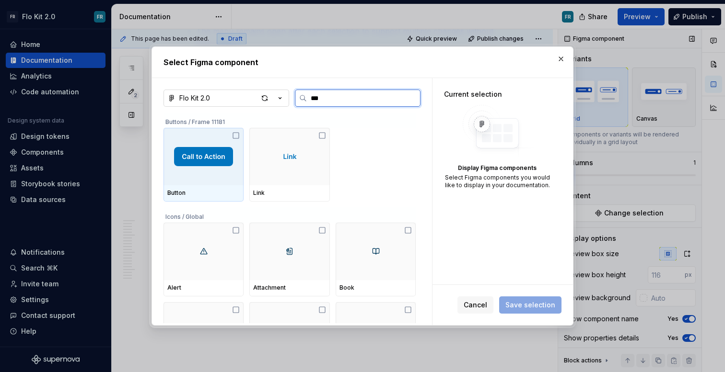
type input "****"
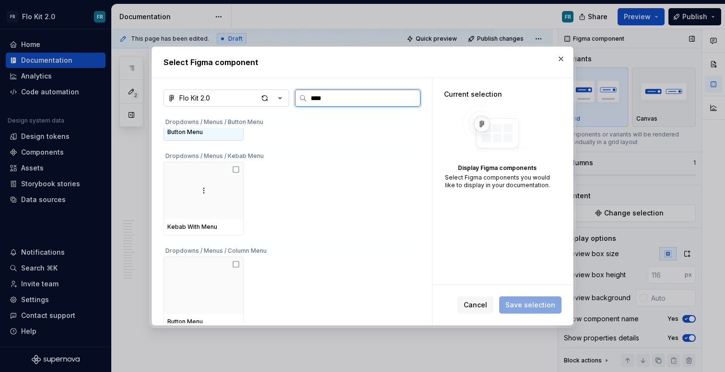
scroll to position [157, 0]
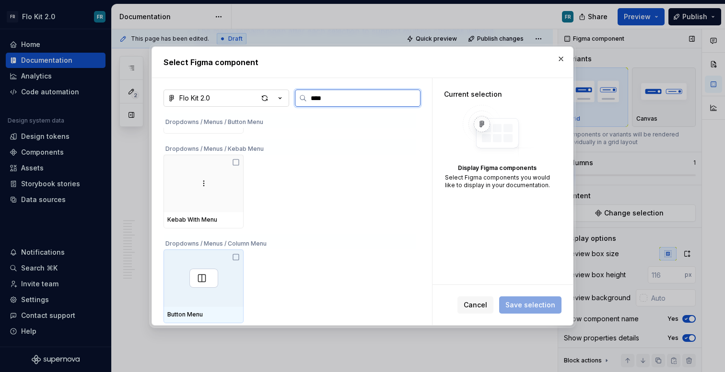
click at [197, 292] on div at bounding box center [203, 279] width 80 height 58
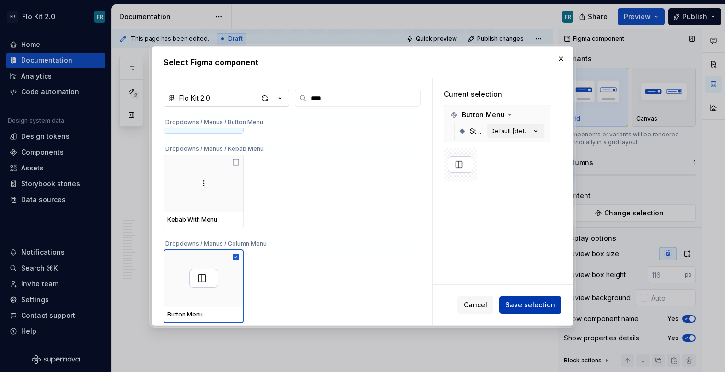
click at [520, 311] on button "Save selection" at bounding box center [530, 305] width 62 height 17
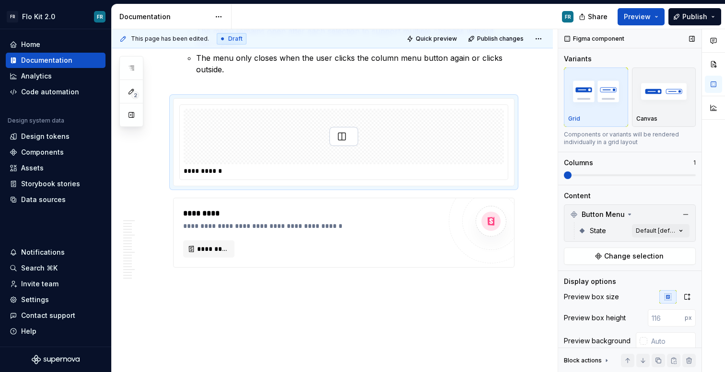
click at [571, 175] on span at bounding box center [568, 176] width 8 height 8
click at [586, 176] on span at bounding box center [630, 176] width 132 height 8
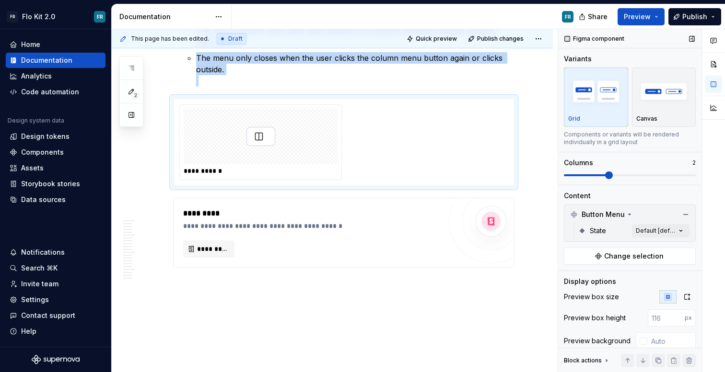
click at [648, 177] on span at bounding box center [630, 176] width 132 height 8
click at [671, 225] on div "Comments Open comments No comments yet Select ‘Comment’ from the block context …" at bounding box center [641, 201] width 167 height 344
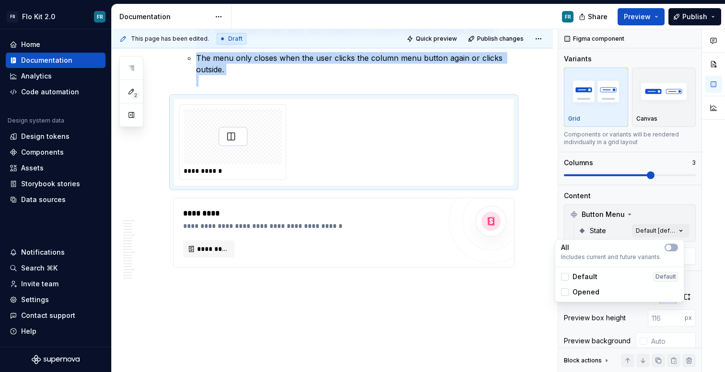
click at [587, 281] on span "Default" at bounding box center [584, 277] width 25 height 10
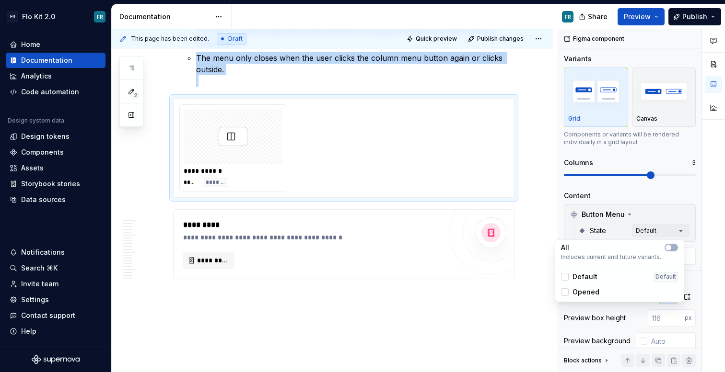
click at [587, 290] on span "Opened" at bounding box center [585, 293] width 27 height 10
click at [543, 99] on html "FR Flo Kit 2.0 FR Home Documentation Analytics Code automation Design system da…" at bounding box center [362, 186] width 725 height 372
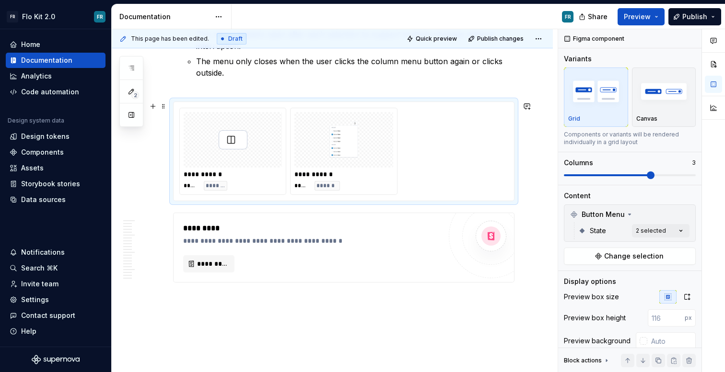
scroll to position [3748, 0]
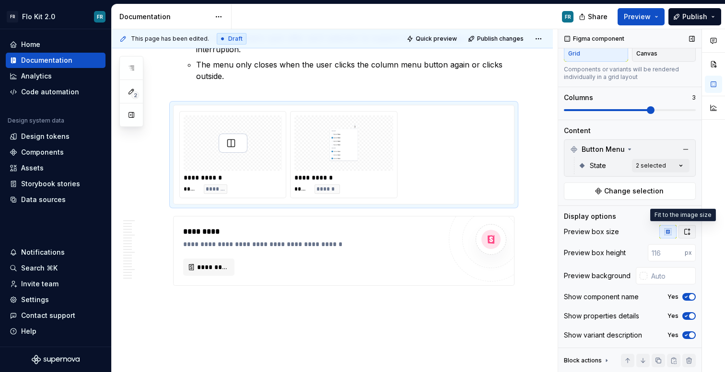
click at [679, 225] on button "button" at bounding box center [686, 231] width 17 height 13
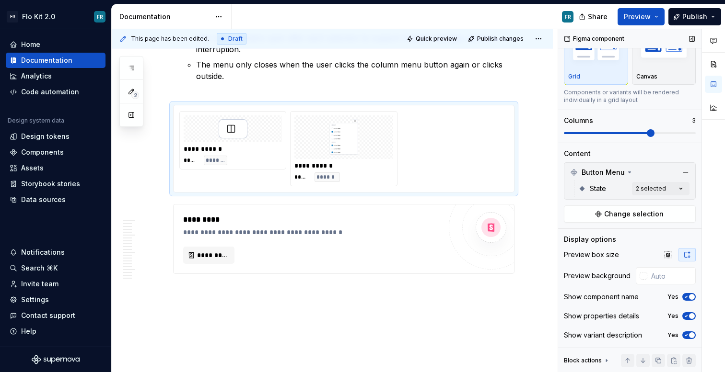
scroll to position [44, 0]
click at [683, 256] on icon "button" at bounding box center [687, 255] width 8 height 8
click at [664, 256] on icon "button" at bounding box center [668, 255] width 8 height 8
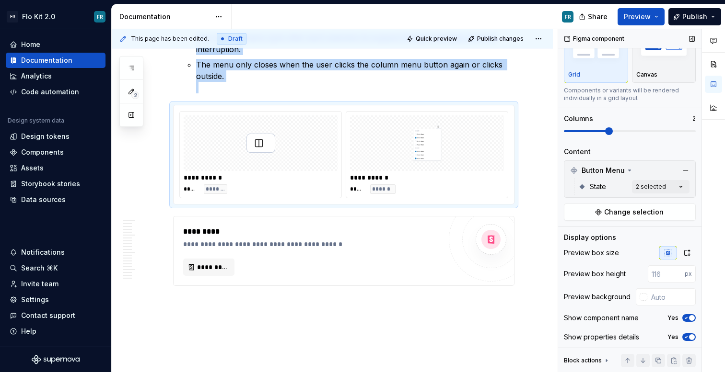
click at [605, 135] on span at bounding box center [609, 131] width 8 height 8
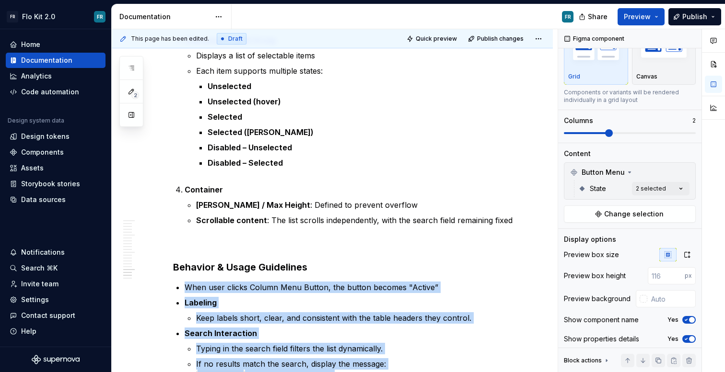
scroll to position [3104, 0]
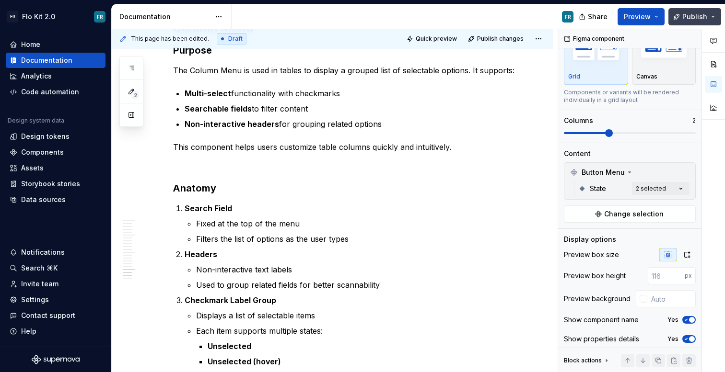
click at [690, 18] on span "Publish" at bounding box center [694, 17] width 25 height 10
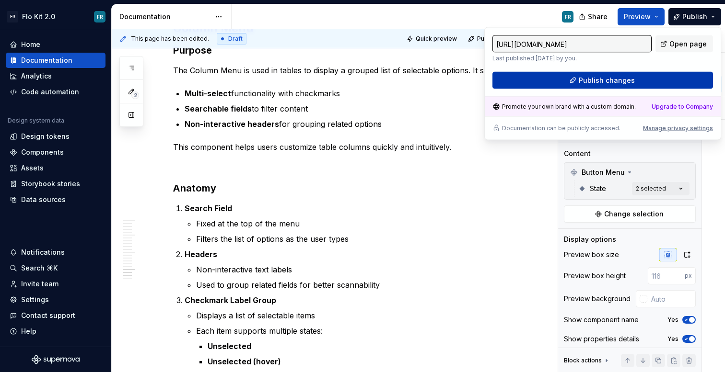
click at [621, 81] on span "Publish changes" at bounding box center [606, 81] width 56 height 10
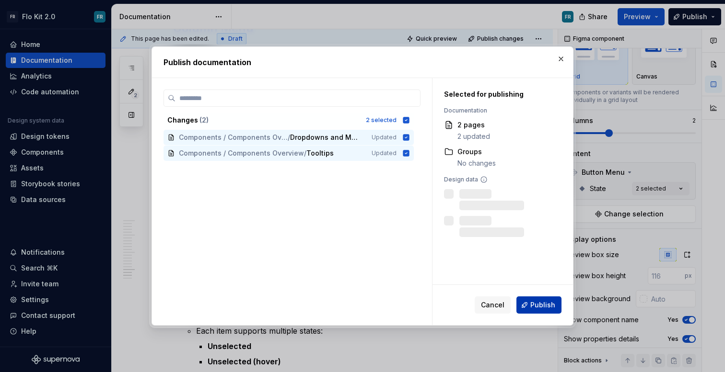
click at [529, 305] on button "Publish" at bounding box center [538, 305] width 45 height 17
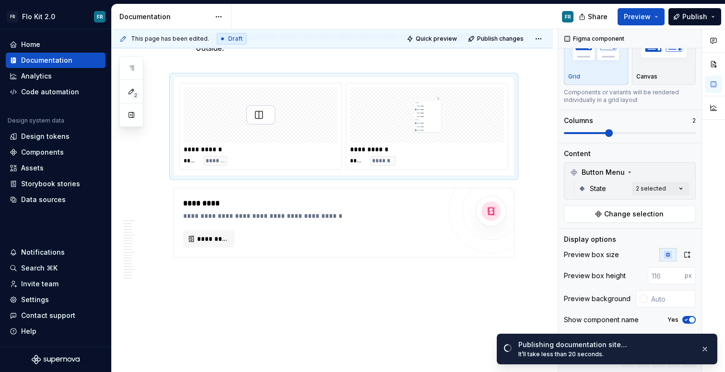
scroll to position [3784, 0]
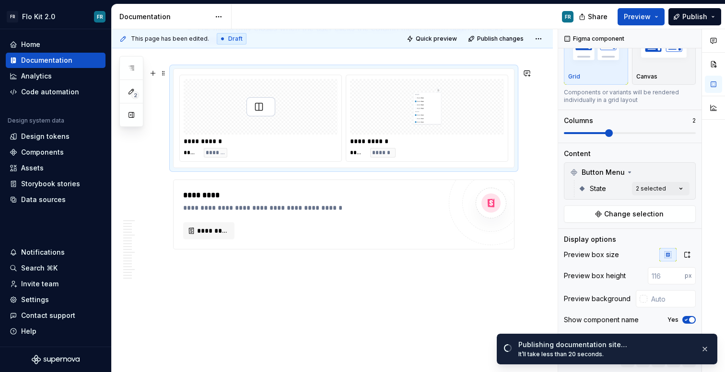
click at [420, 147] on div "**********" at bounding box center [427, 147] width 154 height 21
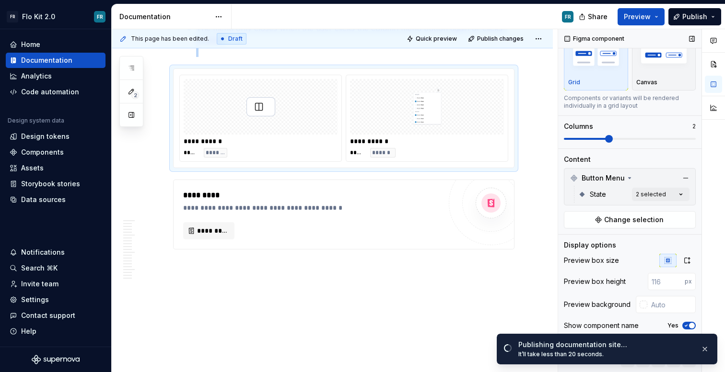
scroll to position [0, 0]
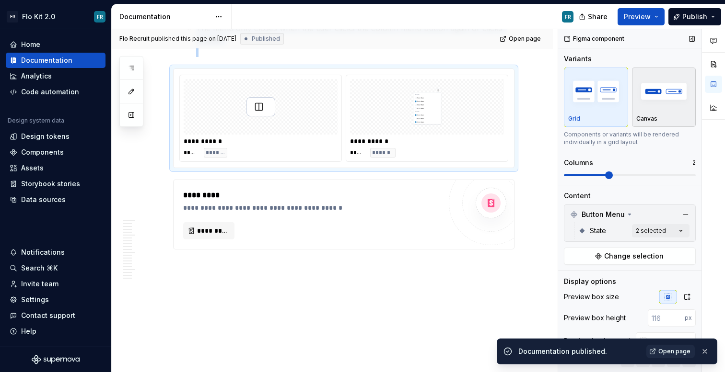
click at [675, 98] on img "button" at bounding box center [664, 91] width 56 height 35
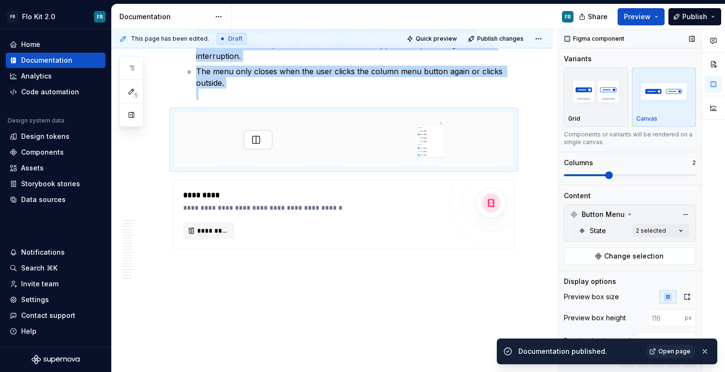
scroll to position [3741, 0]
click at [606, 102] on img "button" at bounding box center [596, 91] width 56 height 35
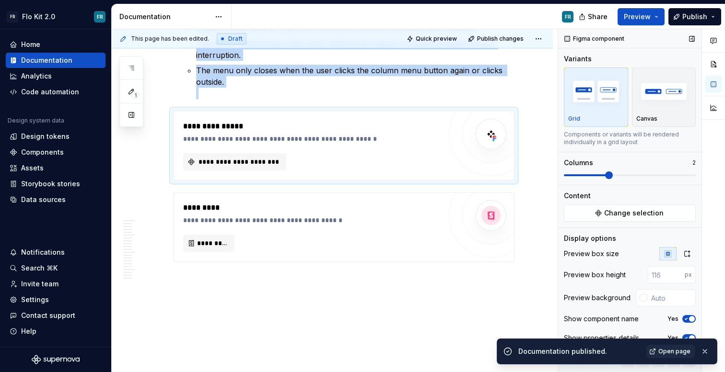
scroll to position [3747, 0]
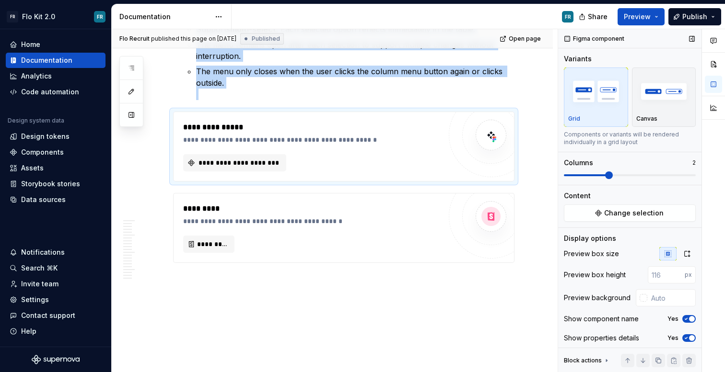
type textarea "*"
click at [254, 164] on span "**********" at bounding box center [238, 163] width 83 height 10
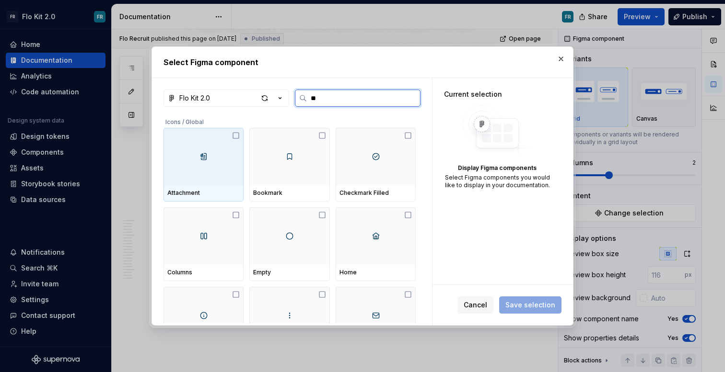
type input "***"
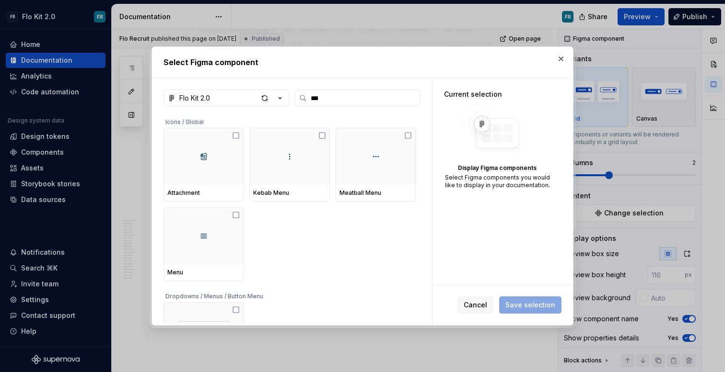
scroll to position [231, 0]
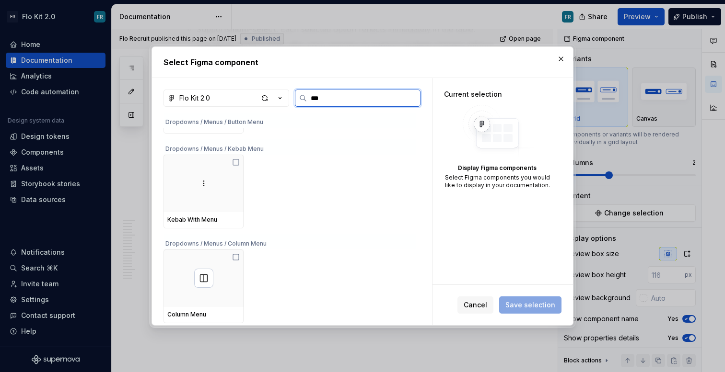
click at [211, 267] on div at bounding box center [203, 279] width 80 height 58
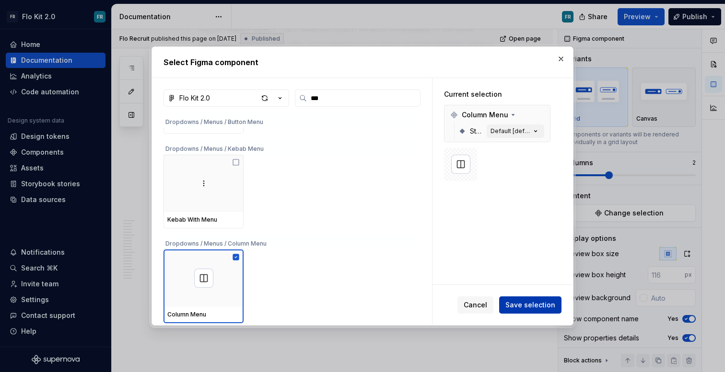
click at [540, 306] on span "Save selection" at bounding box center [530, 305] width 50 height 10
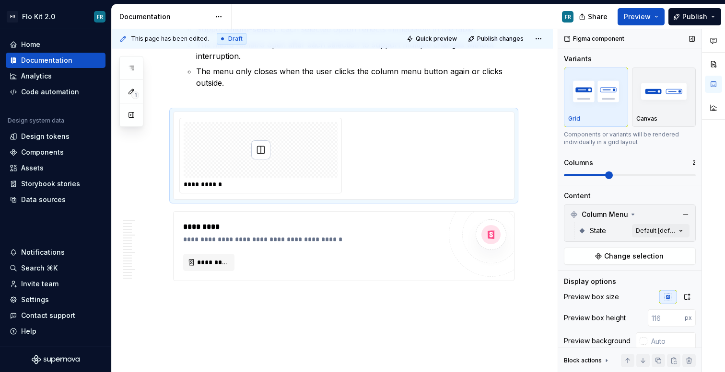
click at [648, 243] on div "Column Menu State Default [default] Change selection" at bounding box center [630, 235] width 132 height 60
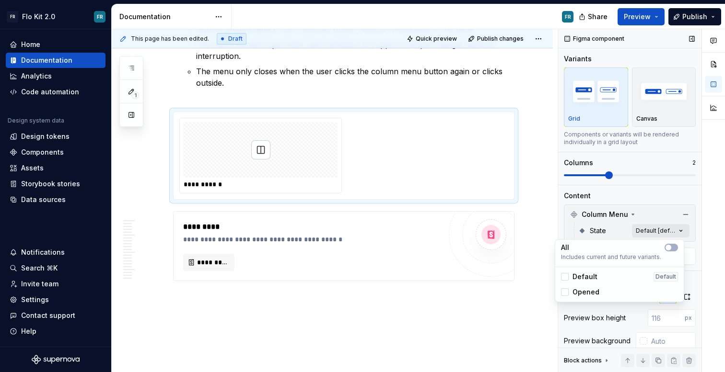
click at [660, 228] on div "Comments Open comments No comments yet Select ‘Comment’ from the block context …" at bounding box center [641, 201] width 167 height 344
click at [668, 249] on span "button" at bounding box center [668, 248] width 6 height 6
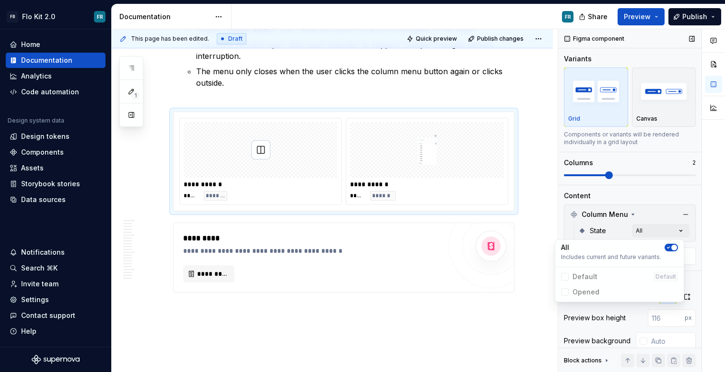
click at [605, 176] on div "Comments Open comments No comments yet Select ‘Comment’ from the block context …" at bounding box center [641, 201] width 167 height 344
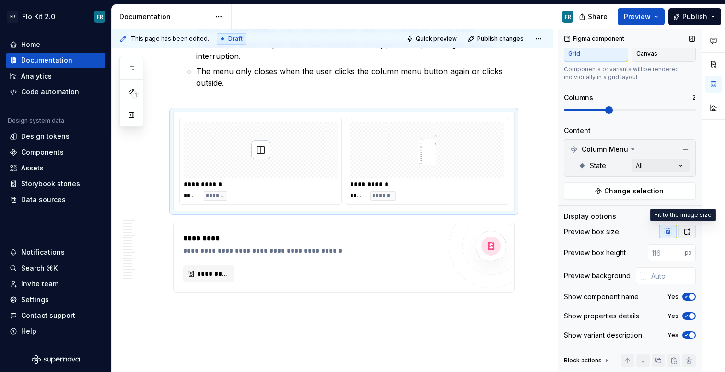
click at [683, 229] on icon "button" at bounding box center [687, 232] width 8 height 8
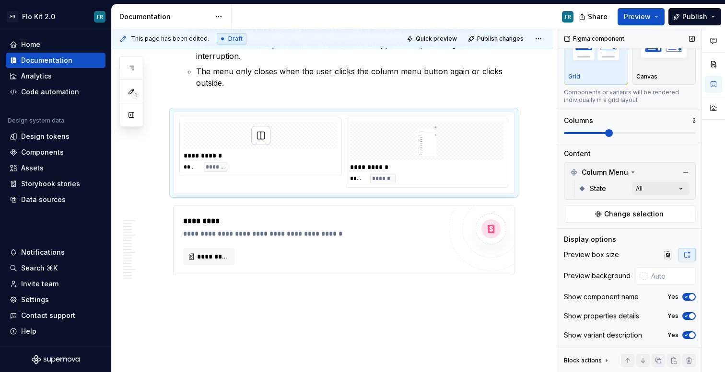
scroll to position [44, 0]
click at [667, 254] on button "button" at bounding box center [667, 254] width 17 height 13
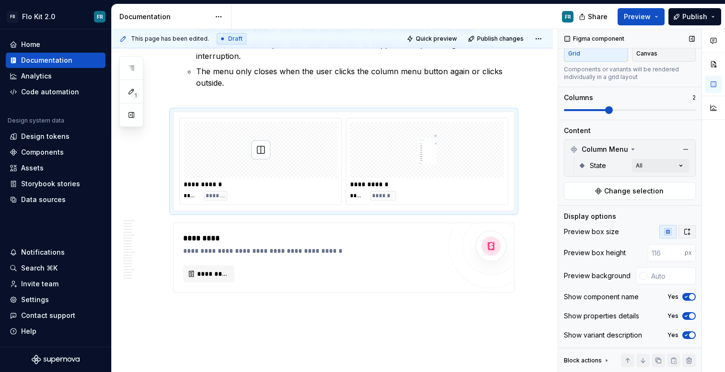
scroll to position [67, 0]
drag, startPoint x: 433, startPoint y: 163, endPoint x: 344, endPoint y: 251, distance: 125.0
click at [344, 251] on body "FR Flo Kit 2.0 FR Home Documentation Analytics Code automation Design system da…" at bounding box center [362, 186] width 725 height 372
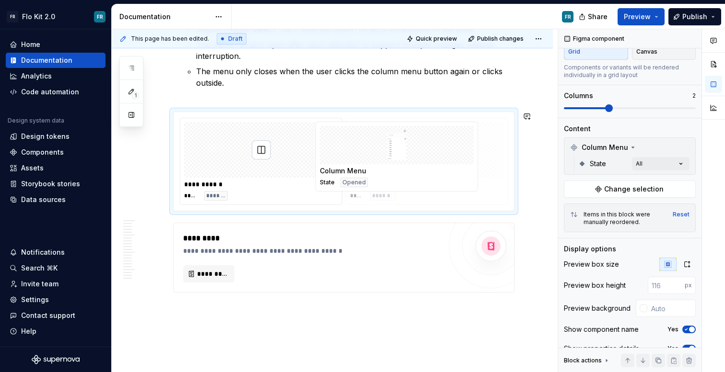
drag, startPoint x: 313, startPoint y: 180, endPoint x: 478, endPoint y: 181, distance: 164.8
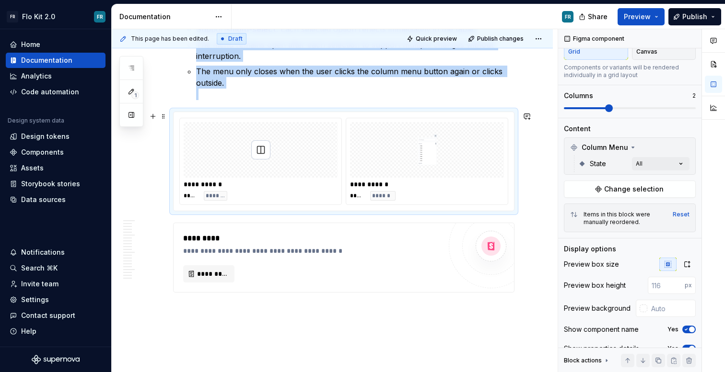
click at [449, 147] on div at bounding box center [427, 150] width 154 height 56
click at [422, 147] on img at bounding box center [426, 150] width 19 height 48
click at [695, 17] on span "Publish" at bounding box center [694, 17] width 25 height 10
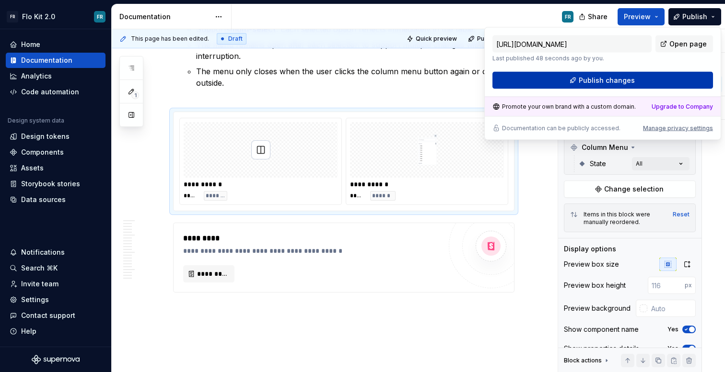
click at [595, 84] on span "Publish changes" at bounding box center [606, 81] width 56 height 10
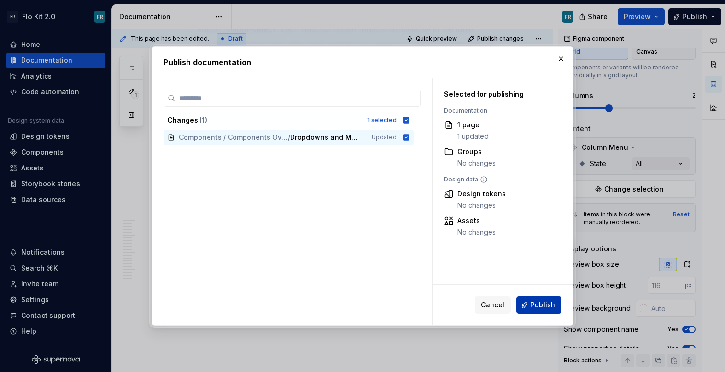
click at [533, 299] on button "Publish" at bounding box center [538, 305] width 45 height 17
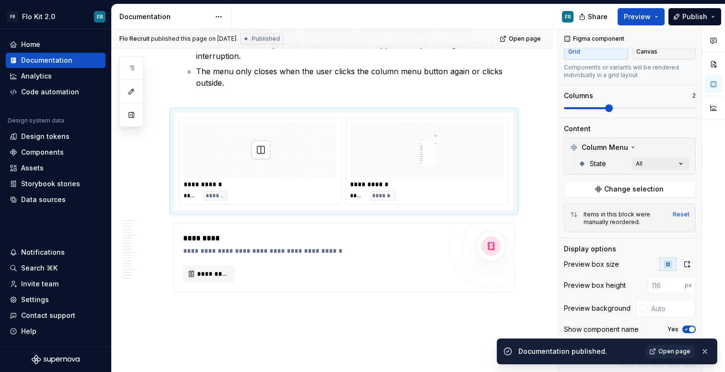
type textarea "*"
